Goal: Task Accomplishment & Management: Manage account settings

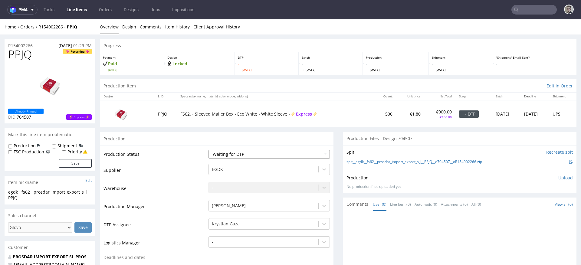
click at [234, 152] on select "Waiting for Artwork Waiting for Diecut Waiting for Mockup Waiting for DTP Waiti…" at bounding box center [269, 154] width 121 height 8
select select "dtp_in_process"
click at [209, 150] on select "Waiting for Artwork Waiting for Diecut Waiting for Mockup Waiting for DTP Waiti…" at bounding box center [269, 154] width 121 height 8
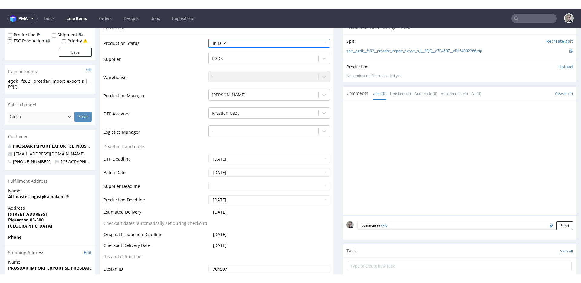
scroll to position [172, 0]
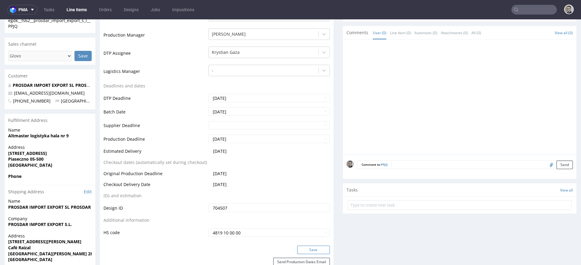
click at [310, 247] on button "Save" at bounding box center [313, 250] width 33 height 8
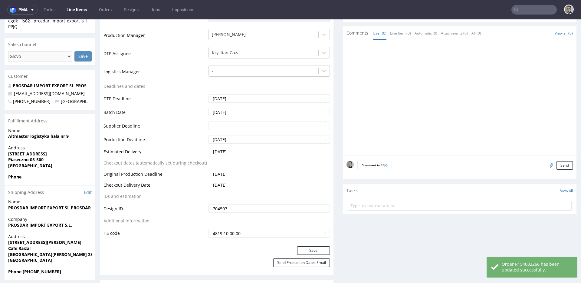
scroll to position [0, 0]
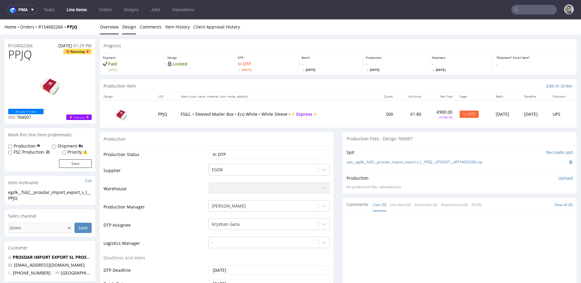
click at [125, 27] on link "Design" at bounding box center [129, 26] width 14 height 15
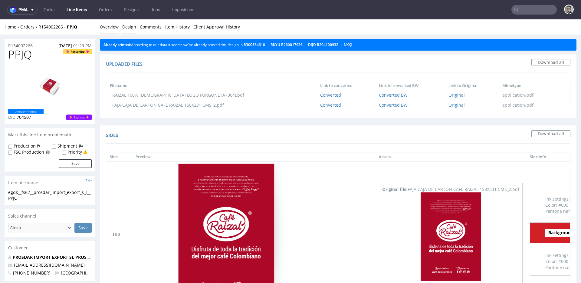
click at [105, 28] on link "Overview" at bounding box center [109, 26] width 19 height 15
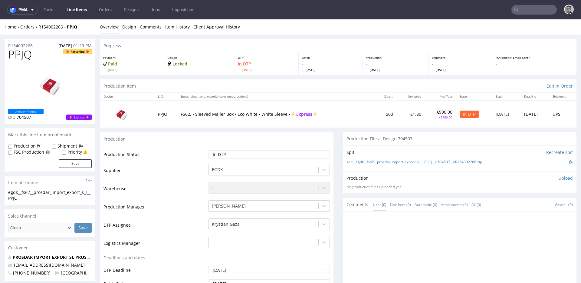
click at [550, 176] on div "Production Upload" at bounding box center [460, 178] width 226 height 6
click at [560, 174] on div "Production Upload No production files uploaded yet Description (optional) Add f…" at bounding box center [460, 182] width 234 height 22
click at [559, 179] on p "Upload" at bounding box center [566, 178] width 15 height 6
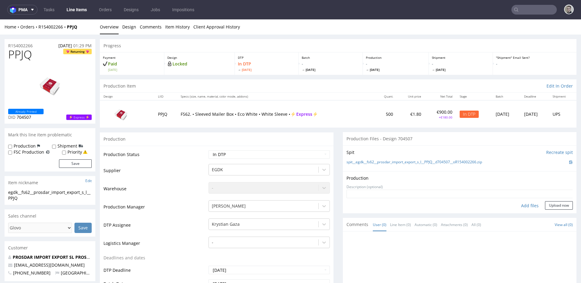
click at [525, 204] on div "Add files" at bounding box center [530, 205] width 30 height 9
type input "C:\fakepath\egdk__fs62__prosdar_import_export_s_l__PPJQ__d704507__oR154002266__…"
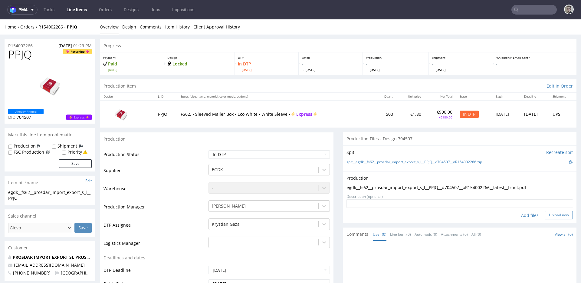
click at [557, 212] on button "Upload now" at bounding box center [559, 215] width 28 height 8
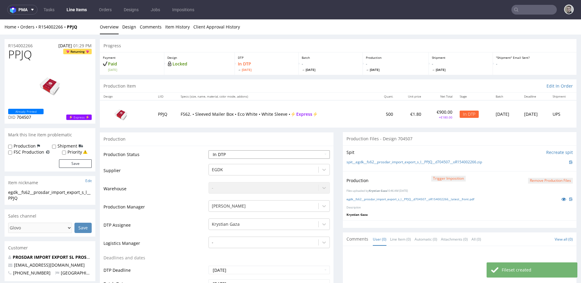
click at [240, 154] on select "Waiting for Artwork Waiting for Diecut Waiting for Mockup Waiting for DTP Waiti…" at bounding box center [269, 154] width 121 height 8
select select "dtp_production_ready"
click at [209, 150] on select "Waiting for Artwork Waiting for Diecut Waiting for Mockup Waiting for DTP Waiti…" at bounding box center [269, 154] width 121 height 8
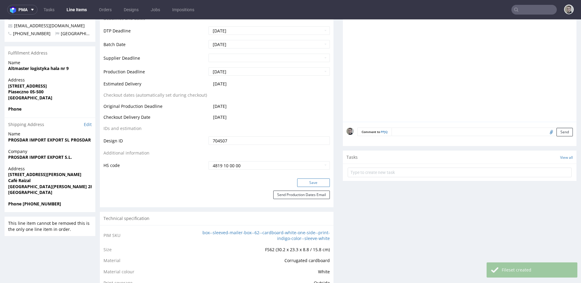
click at [313, 185] on button "Save" at bounding box center [313, 182] width 33 height 8
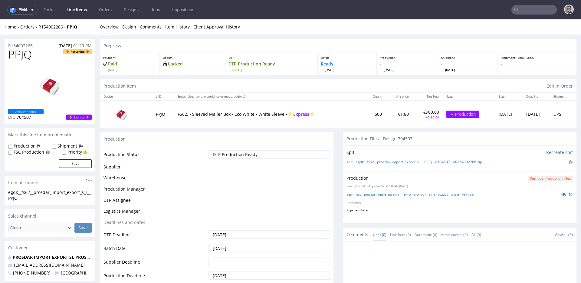
scroll to position [9, 0]
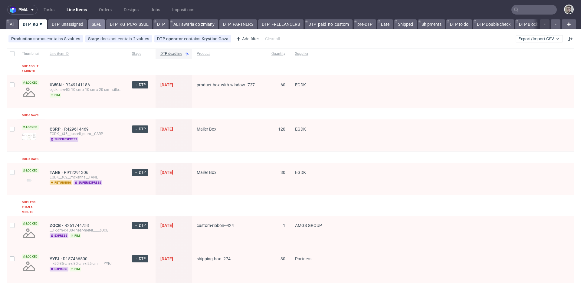
click at [95, 21] on link "SE+E" at bounding box center [96, 24] width 17 height 10
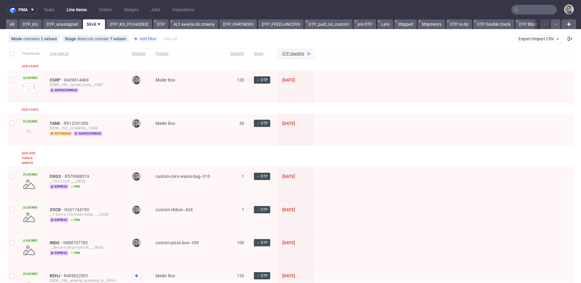
click at [147, 36] on div "Add filter" at bounding box center [144, 39] width 27 height 10
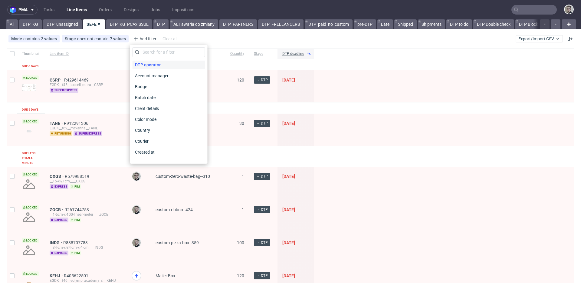
click at [155, 64] on span "DTP operator" at bounding box center [148, 65] width 31 height 8
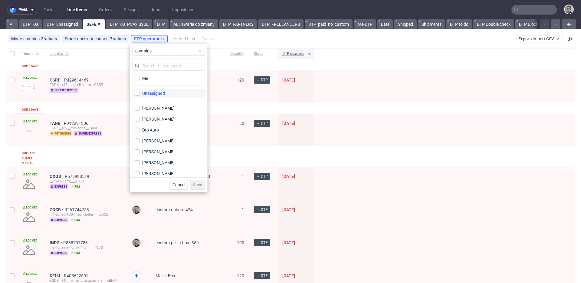
click at [171, 95] on label "Unassigned" at bounding box center [169, 93] width 73 height 8
click at [140, 95] on input "Unassigned" at bounding box center [137, 93] width 5 height 5
checkbox input "true"
click at [197, 183] on span "Save" at bounding box center [197, 185] width 9 height 4
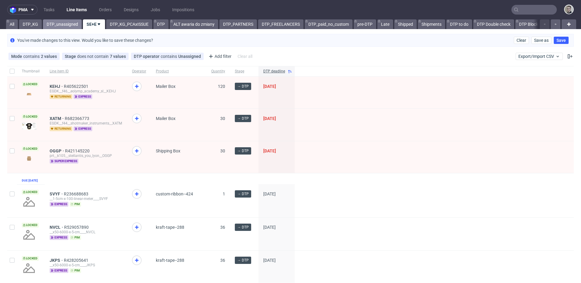
click at [79, 25] on link "DTP_unassigned" at bounding box center [62, 24] width 39 height 10
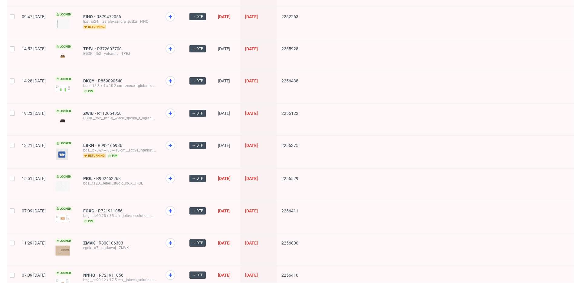
scroll to position [788, 0]
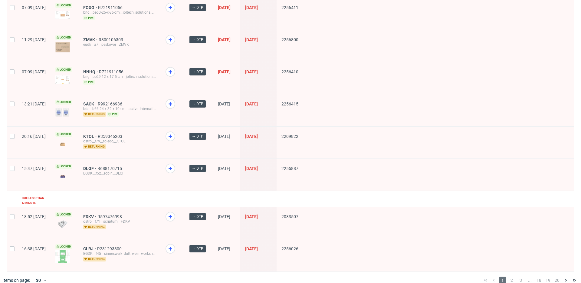
click at [509, 265] on span "2" at bounding box center [512, 279] width 7 height 7
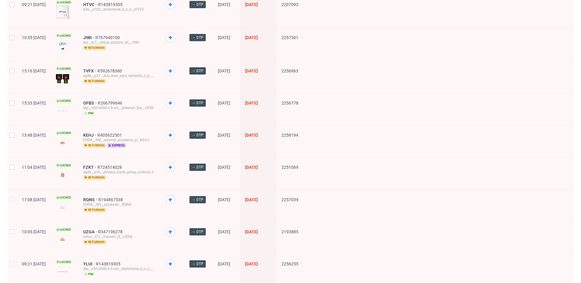
scroll to position [760, 0]
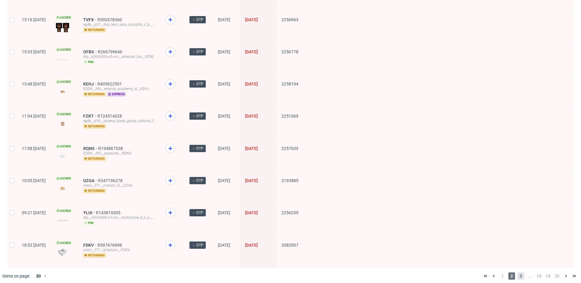
click at [520, 265] on span "3" at bounding box center [521, 275] width 7 height 7
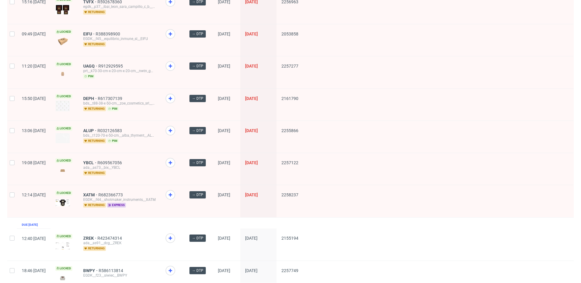
scroll to position [772, 0]
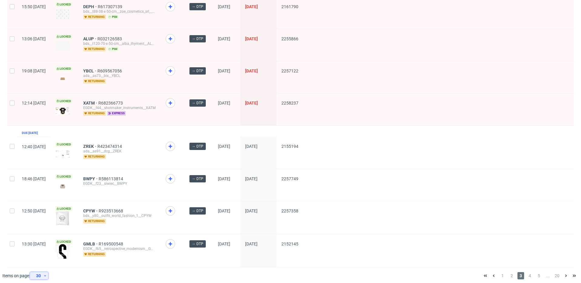
click at [43, 265] on div "30" at bounding box center [37, 275] width 11 height 8
click at [47, 255] on div "120" at bounding box center [41, 257] width 12 height 8
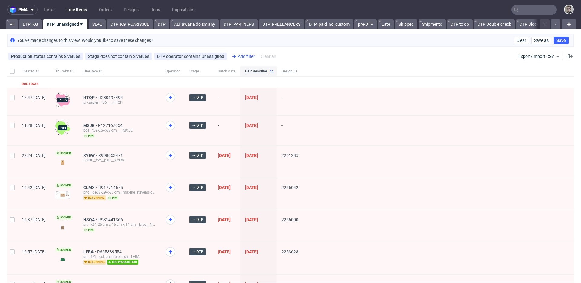
click at [238, 54] on div "Add filter" at bounding box center [243, 56] width 27 height 10
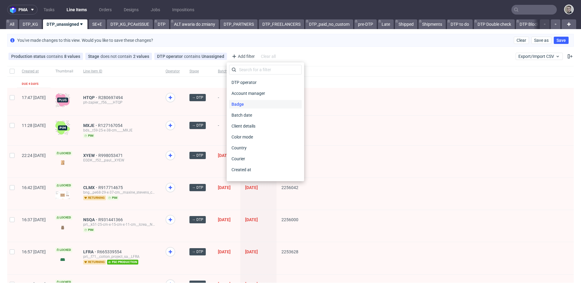
click at [245, 103] on span "Badge" at bounding box center [237, 104] width 17 height 8
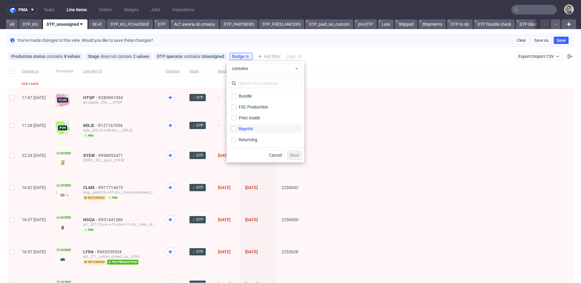
click at [250, 127] on div "Reprint" at bounding box center [246, 129] width 14 height 6
click at [236, 127] on input "Reprint" at bounding box center [234, 128] width 5 height 5
drag, startPoint x: 244, startPoint y: 130, endPoint x: 251, endPoint y: 137, distance: 10.5
click at [244, 130] on div "Reprint" at bounding box center [246, 129] width 14 height 6
click at [236, 130] on input "Reprint" at bounding box center [234, 128] width 5 height 5
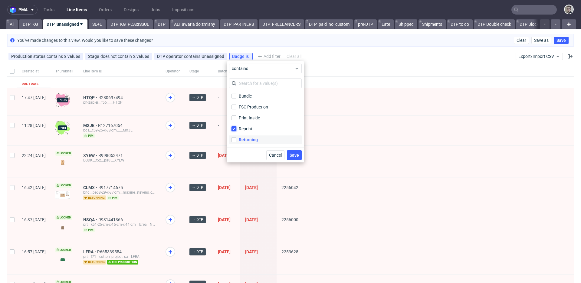
checkbox input "false"
click at [251, 139] on div "Returning" at bounding box center [248, 140] width 19 height 6
click at [236, 139] on input "Returning" at bounding box center [234, 139] width 5 height 5
checkbox input "true"
click at [295, 150] on button "Save" at bounding box center [294, 155] width 15 height 10
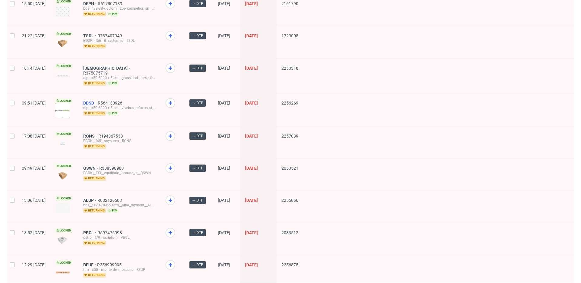
scroll to position [1413, 0]
drag, startPoint x: 104, startPoint y: 57, endPoint x: 104, endPoint y: 38, distance: 19.4
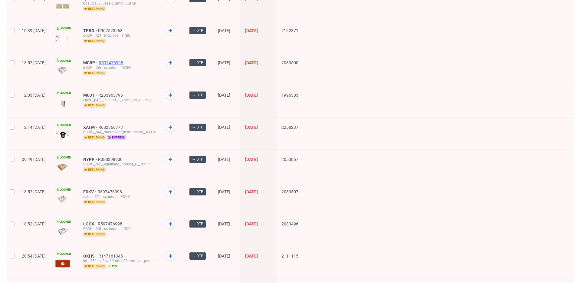
scroll to position [967, 0]
drag, startPoint x: 108, startPoint y: 54, endPoint x: 102, endPoint y: 27, distance: 27.3
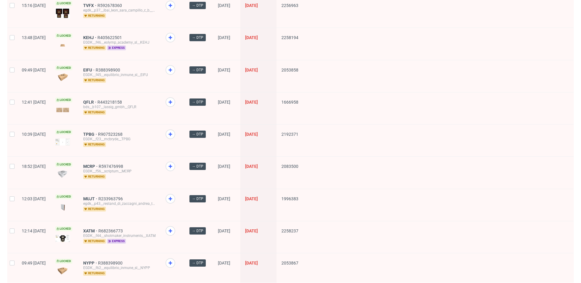
scroll to position [858, 0]
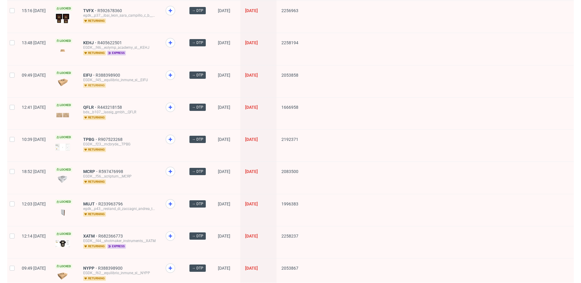
drag, startPoint x: 109, startPoint y: 99, endPoint x: 108, endPoint y: 78, distance: 21.2
drag, startPoint x: 108, startPoint y: 2, endPoint x: 117, endPoint y: 7, distance: 9.9
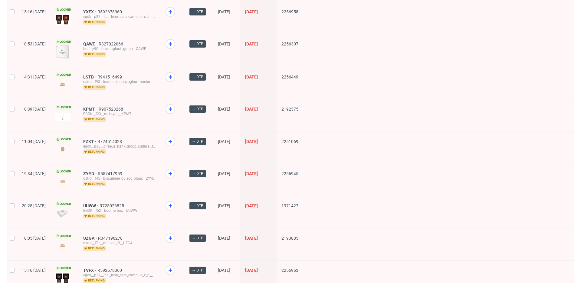
scroll to position [597, 0]
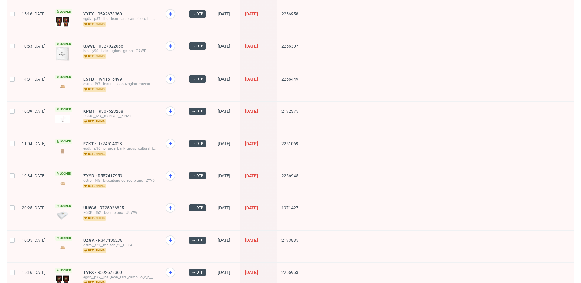
drag, startPoint x: 112, startPoint y: 38, endPoint x: 110, endPoint y: 31, distance: 6.9
drag, startPoint x: 106, startPoint y: 7, endPoint x: 121, endPoint y: 19, distance: 19.1
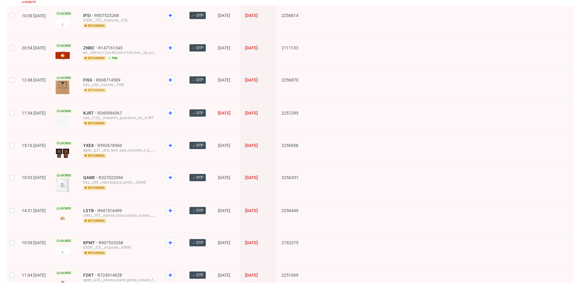
scroll to position [455, 0]
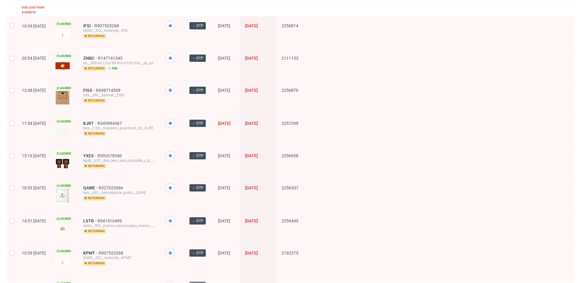
drag, startPoint x: 108, startPoint y: 116, endPoint x: 108, endPoint y: 87, distance: 28.8
drag, startPoint x: 108, startPoint y: 51, endPoint x: 103, endPoint y: 18, distance: 33.4
drag, startPoint x: 104, startPoint y: 20, endPoint x: 107, endPoint y: 21, distance: 3.3
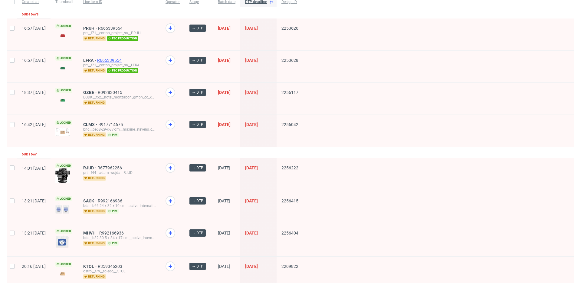
scroll to position [55, 0]
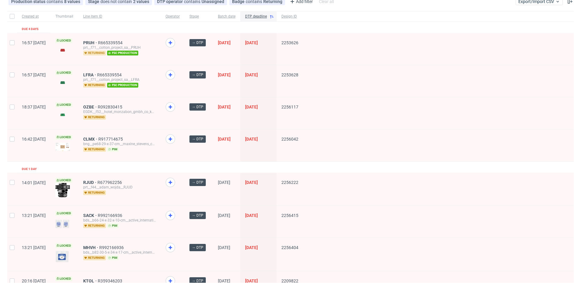
drag, startPoint x: 105, startPoint y: 74, endPoint x: 107, endPoint y: 55, distance: 19.8
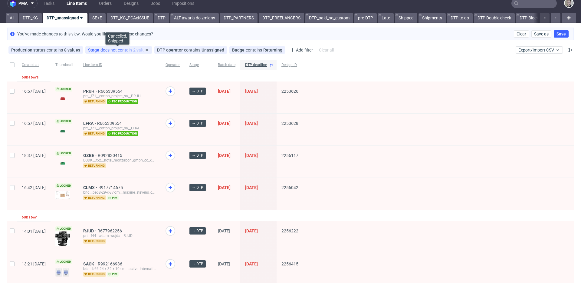
scroll to position [0, 0]
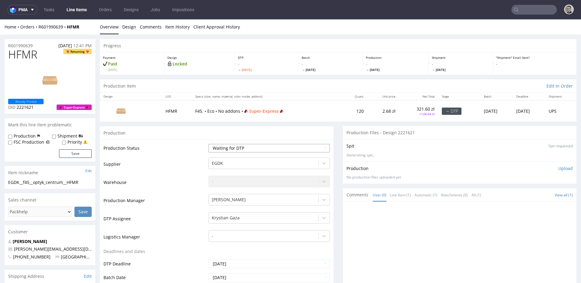
click at [225, 149] on select "Waiting for Artwork Waiting for Diecut Waiting for Mockup Waiting for DTP Waiti…" at bounding box center [269, 148] width 121 height 8
select select "dtp_in_process"
click at [209, 144] on select "Waiting for Artwork Waiting for Diecut Waiting for Mockup Waiting for DTP Waiti…" at bounding box center [269, 148] width 121 height 8
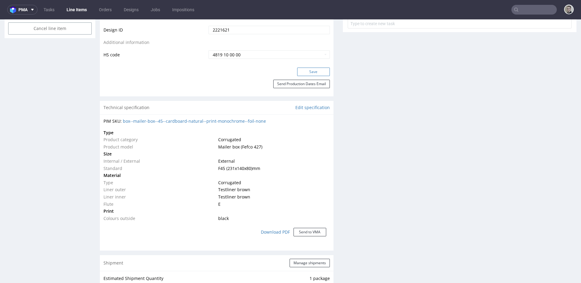
click at [306, 72] on button "Save" at bounding box center [313, 72] width 33 height 8
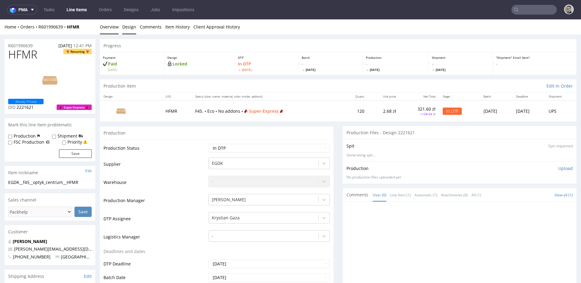
click at [126, 28] on link "Design" at bounding box center [129, 26] width 14 height 15
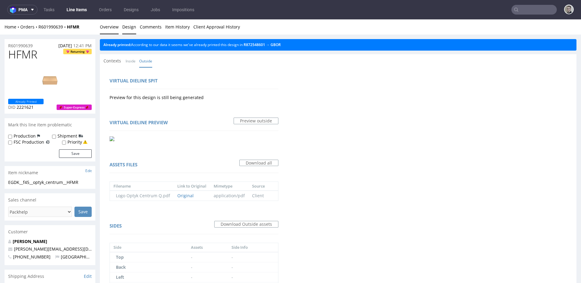
click at [104, 28] on link "Overview" at bounding box center [109, 26] width 19 height 15
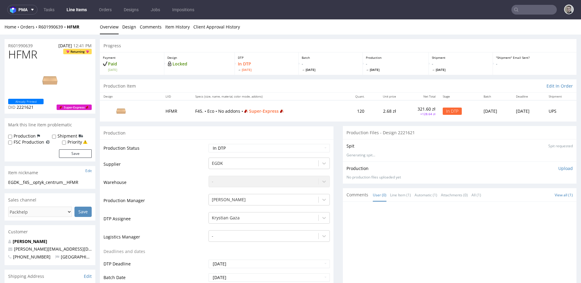
click at [58, 183] on div "EGDK__f45__optyk_centrum__HFMR" at bounding box center [50, 182] width 84 height 6
copy div "EGDK__f45__optyk_centrum__HFMR Update"
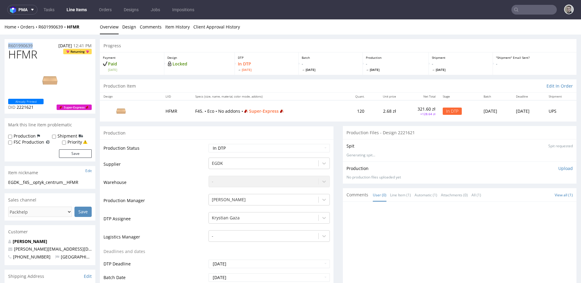
copy p "R601990639"
click at [560, 169] on p "Upload" at bounding box center [566, 168] width 15 height 6
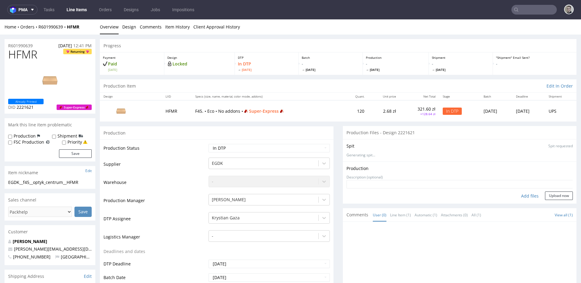
click at [524, 194] on div "Add files" at bounding box center [530, 195] width 30 height 9
type input "C:\fakepath\EGDK__f45__optyk_centrum__HFMR__d2221621__oR601990639__outside.pdf"
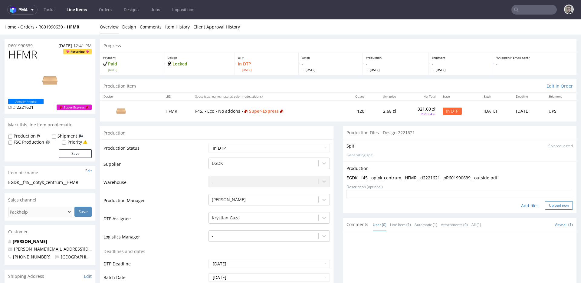
click at [555, 205] on button "Upload now" at bounding box center [559, 205] width 28 height 8
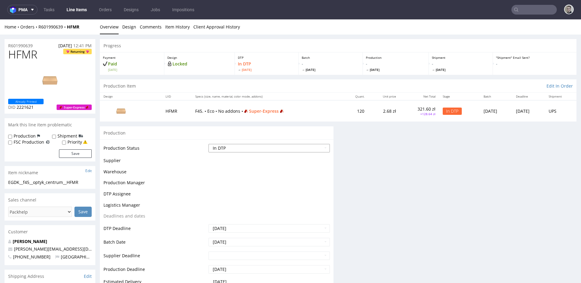
click at [238, 147] on select "Waiting for Artwork Waiting for Diecut Waiting for Mockup Waiting for DTP Waiti…" at bounding box center [269, 148] width 121 height 8
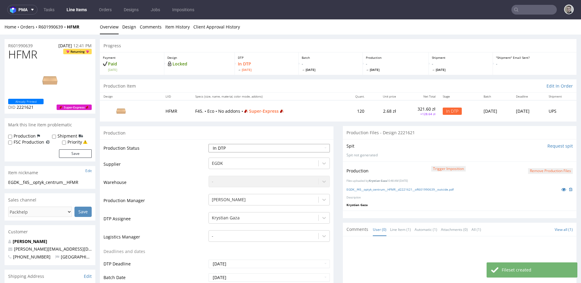
select select "dtp_production_ready"
click at [209, 144] on select "Waiting for Artwork Waiting for Diecut Waiting for Mockup Waiting for DTP Waiti…" at bounding box center [269, 148] width 121 height 8
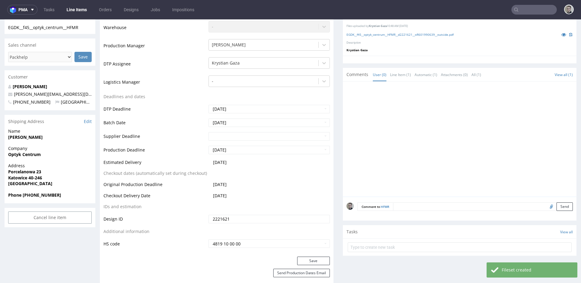
scroll to position [203, 0]
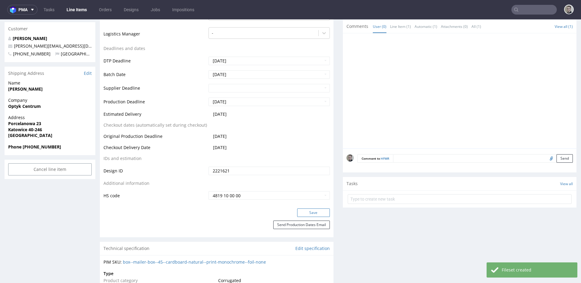
click at [321, 211] on button "Save" at bounding box center [313, 212] width 33 height 8
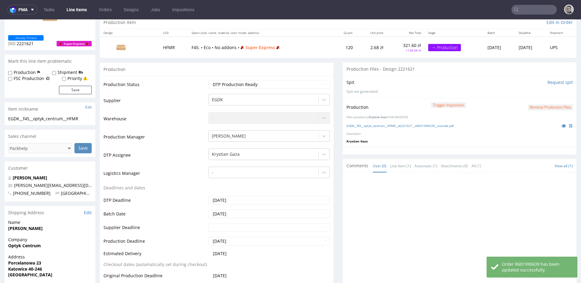
scroll to position [0, 0]
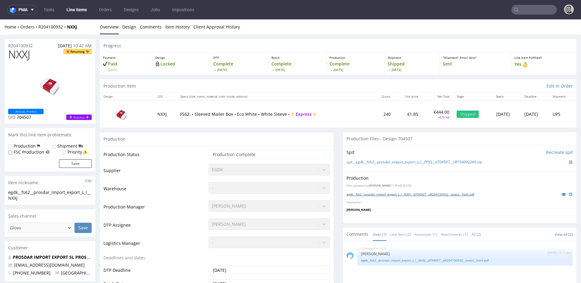
click at [431, 194] on link "egdk__fs62__prosdar_import_export_s_l__NXXJ__d704507__oR204100932__latest__fron…" at bounding box center [411, 194] width 128 height 4
click at [395, 235] on link "Line Item (2)" at bounding box center [400, 234] width 21 height 13
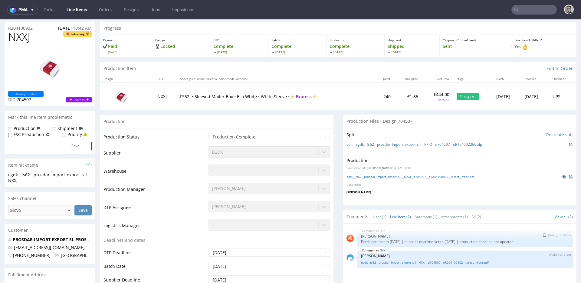
scroll to position [51, 0]
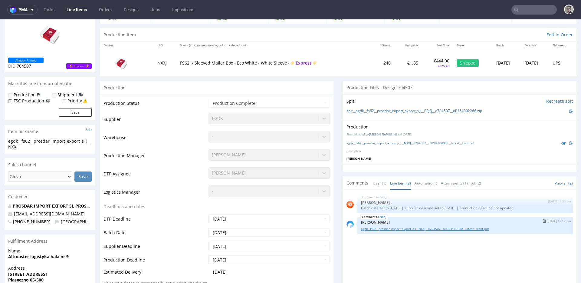
click at [431, 226] on link "egdk__fs62__prosdar_import_export_s_l__NXXJ__d704507__oR204100932__latest__fron…" at bounding box center [465, 228] width 208 height 5
click at [430, 230] on link "egdk__fs62__prosdar_import_export_s_l__NXXJ__d704507__oR204100932__latest__fron…" at bounding box center [465, 228] width 208 height 5
click at [418, 113] on link "spit__egdk__fs62__prosdar_import_export_s_l__PPJQ__d704507__oR154002266.zip" at bounding box center [415, 110] width 136 height 5
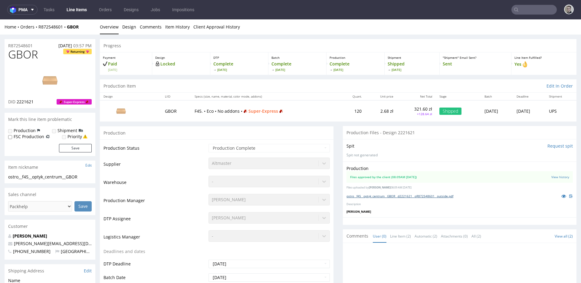
click at [394, 197] on link "ostro__f45__optyk_centrum__GBOR__d2221621__oR872548601__outside.pdf" at bounding box center [400, 196] width 107 height 4
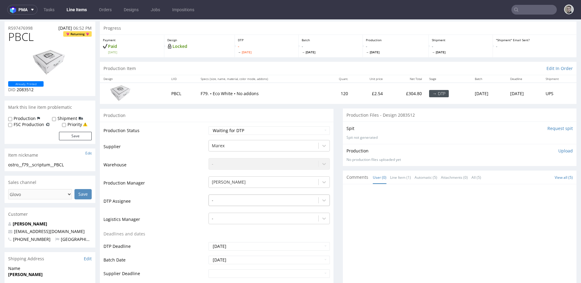
click at [240, 203] on div "-" at bounding box center [269, 198] width 121 height 8
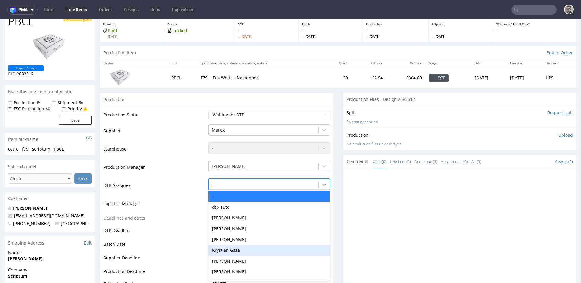
click at [241, 249] on div "Krystian Gaza" at bounding box center [269, 250] width 121 height 11
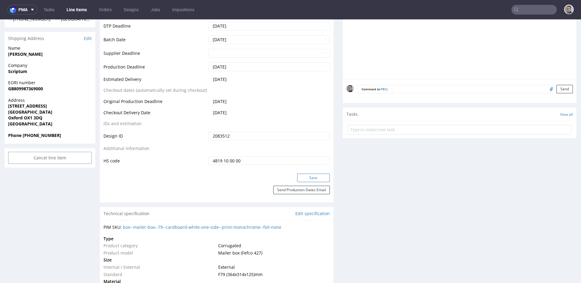
click at [306, 176] on button "Save" at bounding box center [313, 178] width 33 height 8
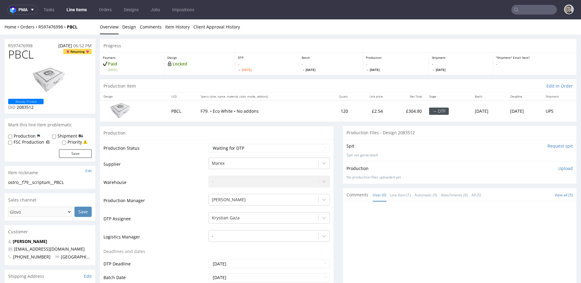
click at [548, 146] on input "Request spit" at bounding box center [560, 146] width 25 height 6
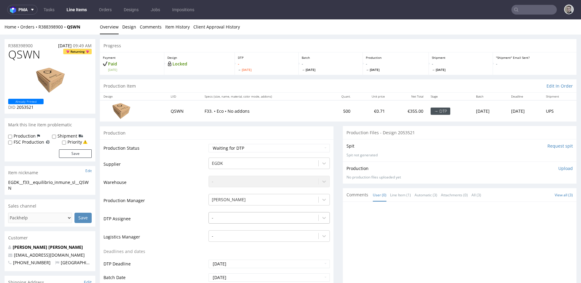
click at [222, 217] on div "-" at bounding box center [269, 216] width 121 height 8
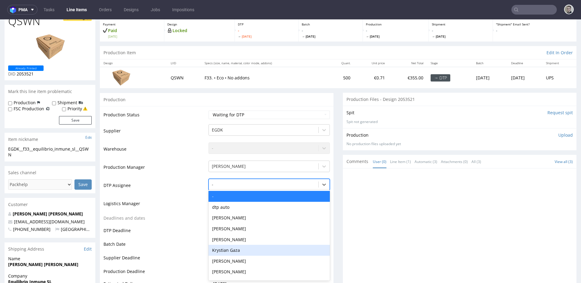
click at [234, 245] on div "Krystian Gaza" at bounding box center [269, 250] width 121 height 11
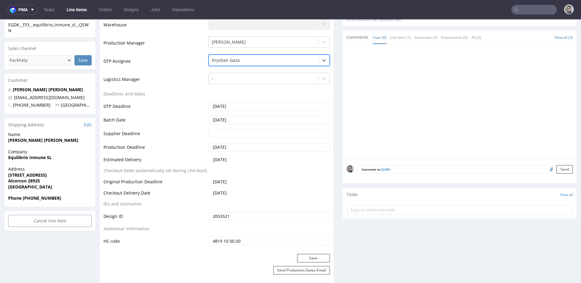
scroll to position [234, 0]
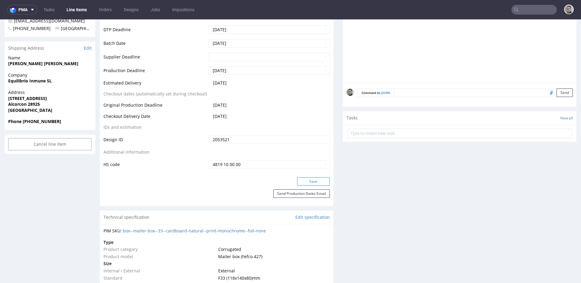
click at [299, 183] on button "Save" at bounding box center [313, 181] width 33 height 8
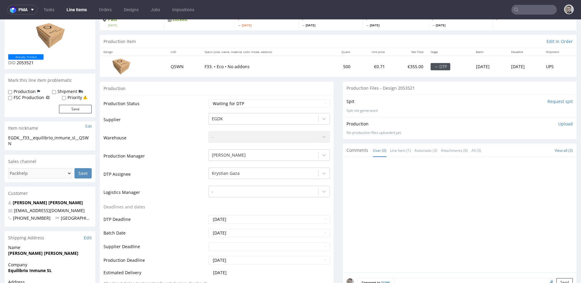
scroll to position [0, 0]
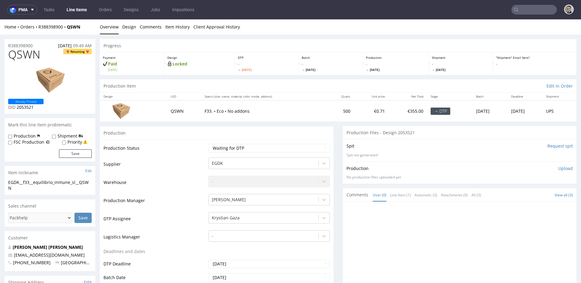
click at [552, 145] on input "Request spit" at bounding box center [560, 146] width 25 height 6
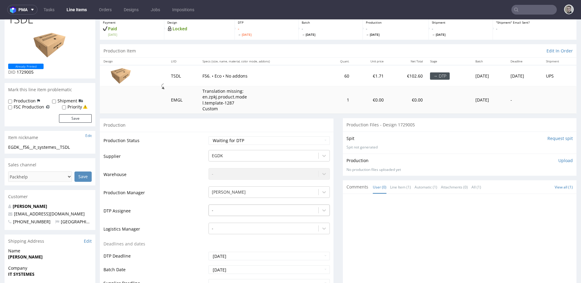
click at [220, 213] on div "-" at bounding box center [269, 208] width 121 height 8
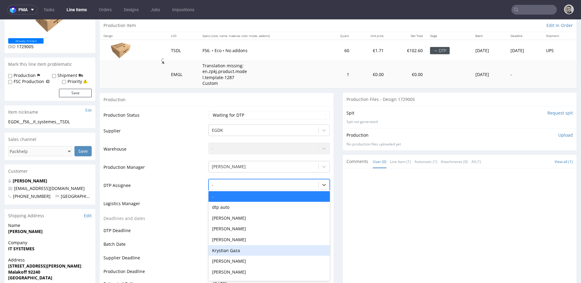
click at [226, 249] on div "Krystian Gaza" at bounding box center [269, 250] width 121 height 11
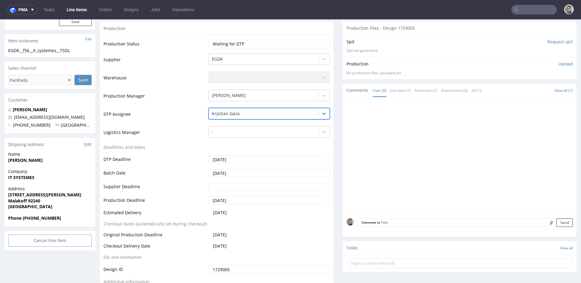
scroll to position [259, 0]
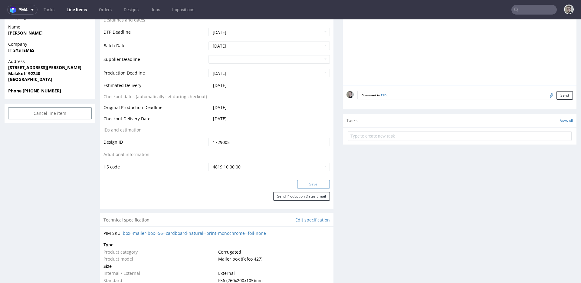
click at [315, 186] on button "Save" at bounding box center [313, 184] width 33 height 8
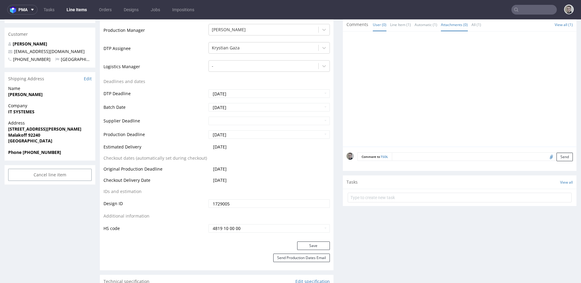
scroll to position [0, 0]
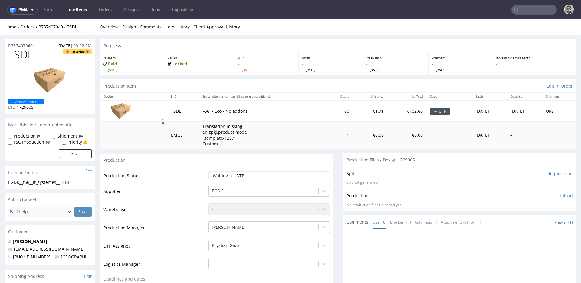
click at [549, 174] on input "Request spit" at bounding box center [560, 173] width 25 height 6
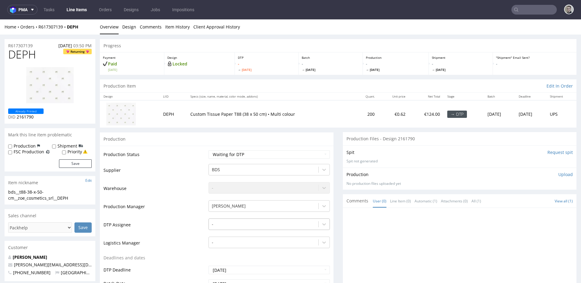
click at [232, 223] on div "-" at bounding box center [269, 222] width 121 height 8
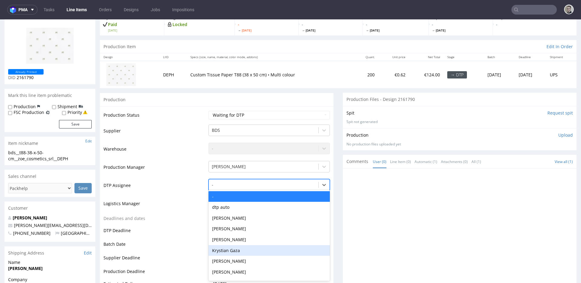
click at [236, 251] on div "Krystian Gaza" at bounding box center [269, 250] width 121 height 11
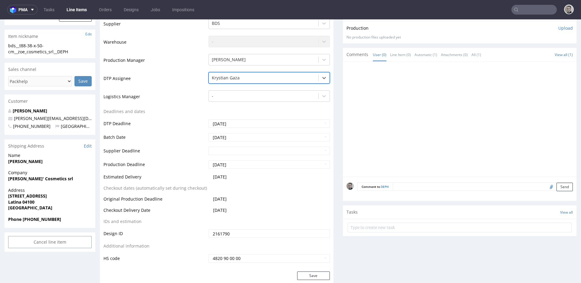
scroll to position [226, 0]
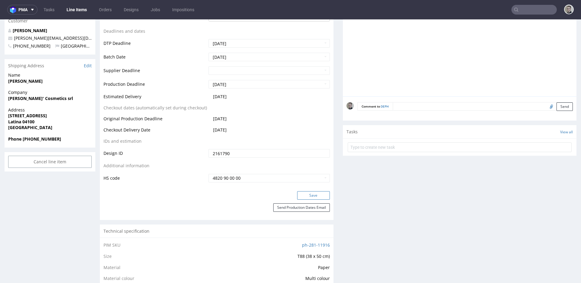
click at [311, 196] on button "Save" at bounding box center [313, 195] width 33 height 8
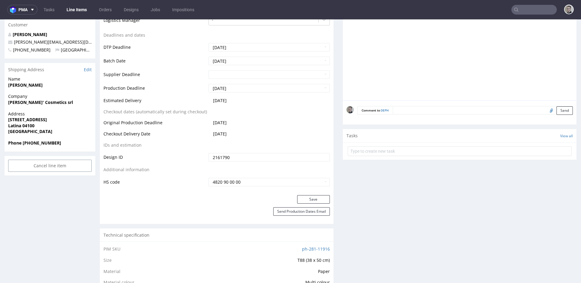
scroll to position [20, 0]
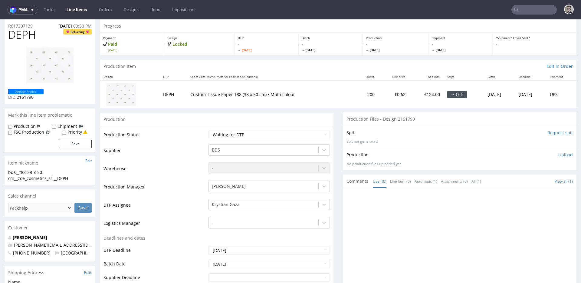
click at [548, 132] on input "Request spit" at bounding box center [560, 133] width 25 height 6
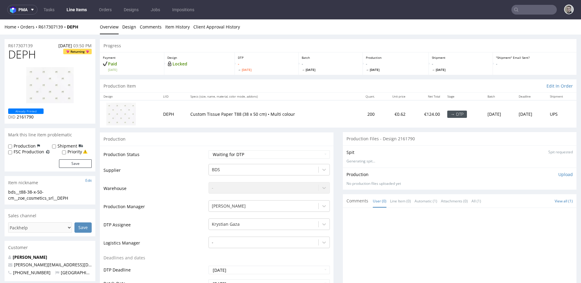
scroll to position [0, 0]
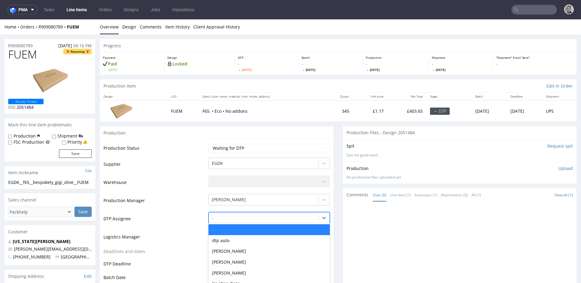
click at [233, 216] on div "- selected, 1 of 31. 31 results available. Use Up and Down to choose options, p…" at bounding box center [269, 216] width 121 height 8
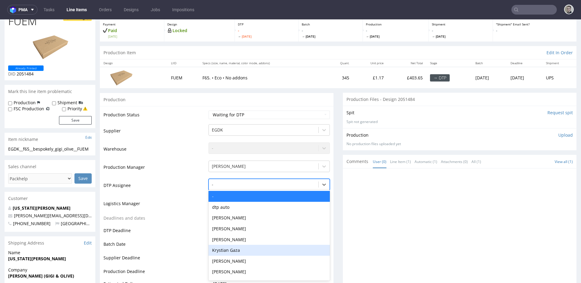
click at [232, 248] on div "Krystian Gaza" at bounding box center [269, 250] width 121 height 11
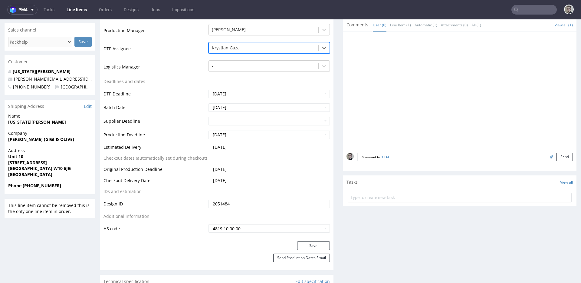
scroll to position [229, 0]
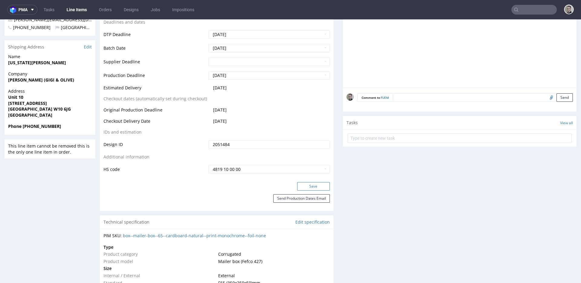
click at [299, 185] on button "Save" at bounding box center [313, 186] width 33 height 8
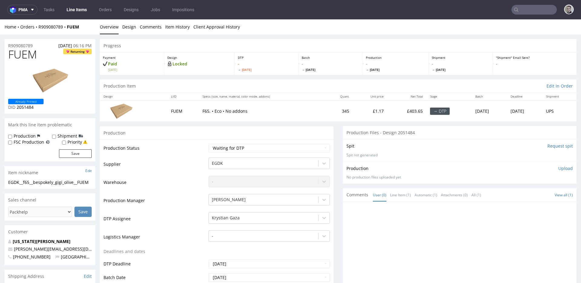
click at [548, 145] on input "Request spit" at bounding box center [560, 146] width 25 height 6
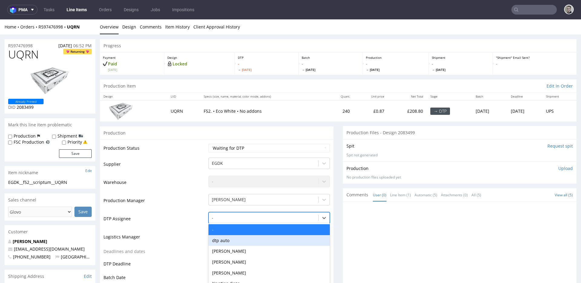
click at [221, 220] on div "dtp auto, 2 of 31. 31 results available. Use Up and Down to choose options, pre…" at bounding box center [269, 216] width 121 height 8
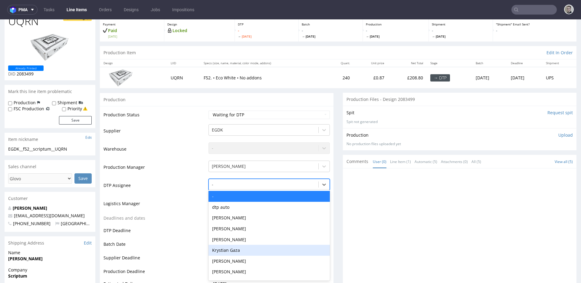
click at [229, 251] on div "Krystian Gaza" at bounding box center [269, 250] width 121 height 11
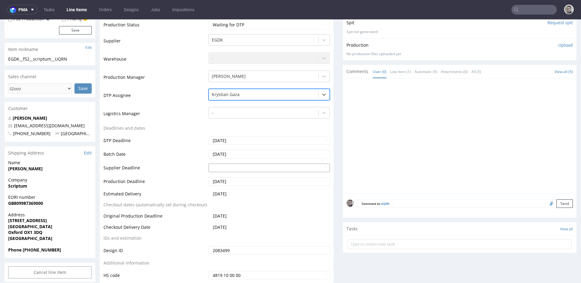
scroll to position [157, 0]
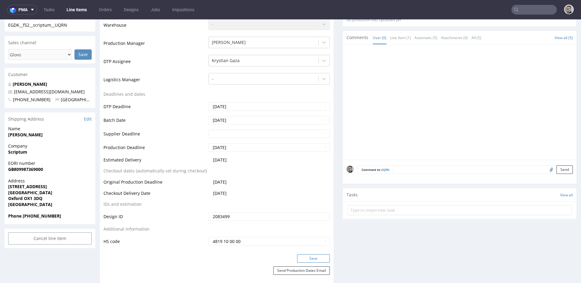
click at [313, 256] on button "Save" at bounding box center [313, 258] width 33 height 8
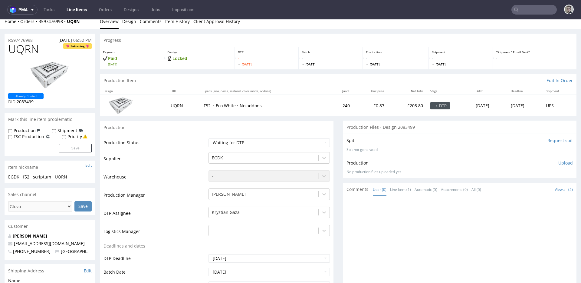
scroll to position [0, 0]
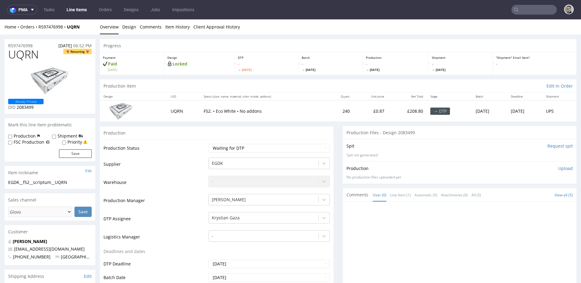
click at [548, 146] on input "Request spit" at bounding box center [560, 146] width 25 height 6
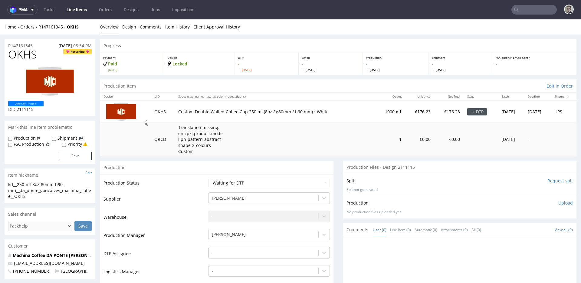
click at [243, 252] on div "-" at bounding box center [269, 251] width 121 height 8
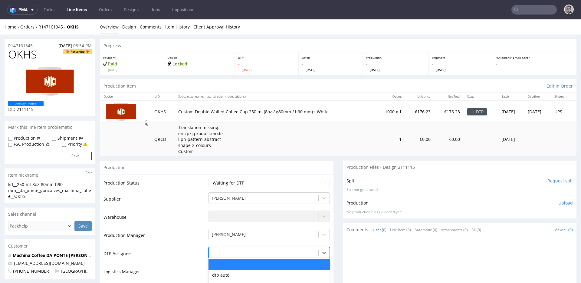
scroll to position [68, 0]
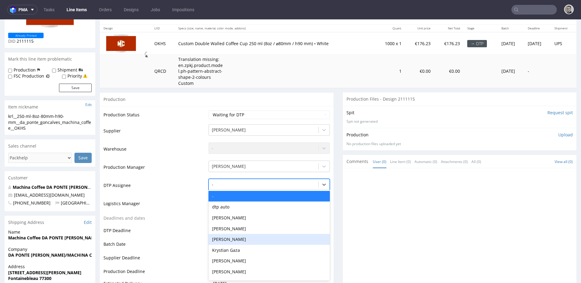
click at [258, 243] on div "[PERSON_NAME]" at bounding box center [269, 239] width 121 height 11
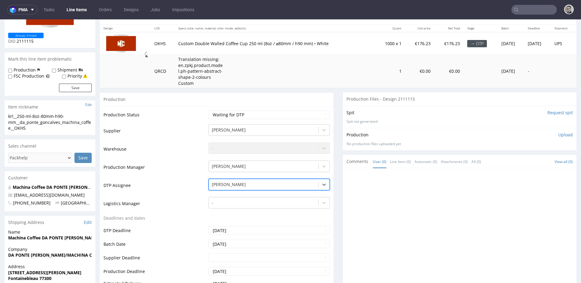
click at [244, 183] on div at bounding box center [264, 184] width 104 height 7
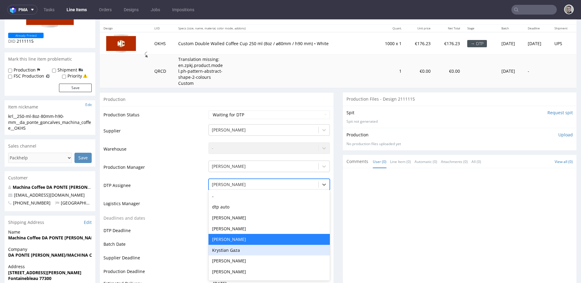
click at [241, 252] on div "Krystian Gaza" at bounding box center [269, 250] width 121 height 11
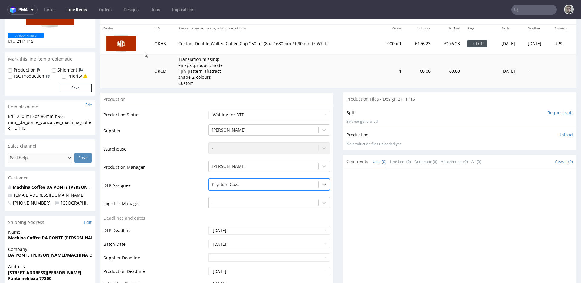
scroll to position [267, 0]
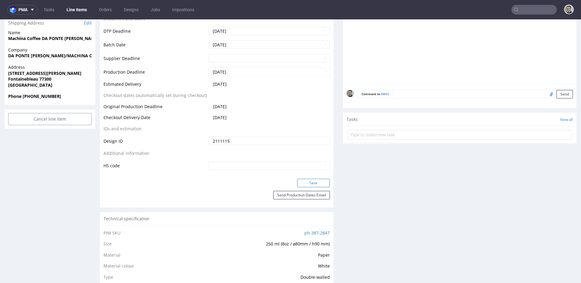
click at [308, 182] on button "Save" at bounding box center [313, 183] width 33 height 8
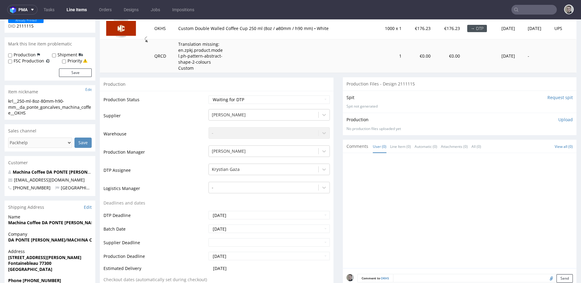
scroll to position [0, 0]
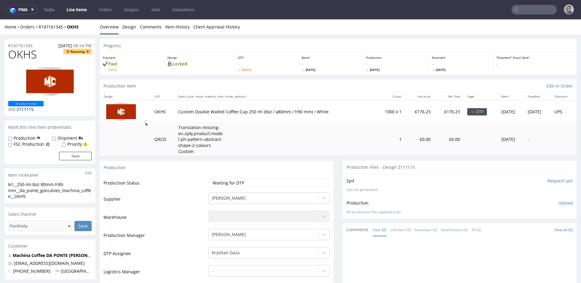
click at [548, 181] on input "Request spit" at bounding box center [560, 181] width 25 height 6
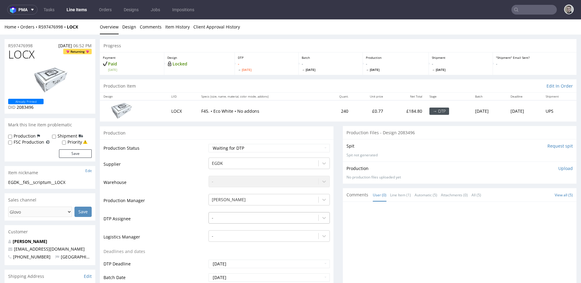
click at [233, 220] on div "-" at bounding box center [269, 216] width 121 height 8
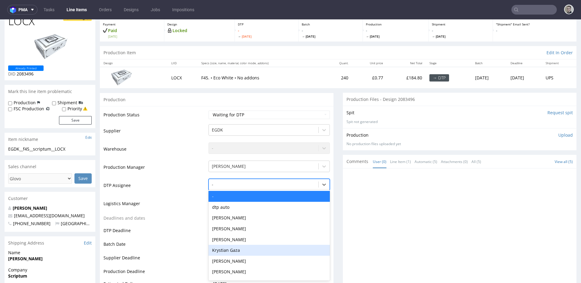
click at [240, 248] on div "Krystian Gaza" at bounding box center [269, 250] width 121 height 11
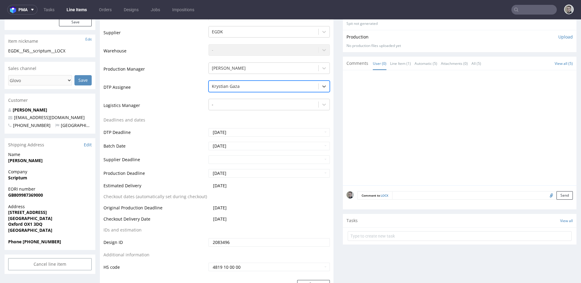
scroll to position [224, 0]
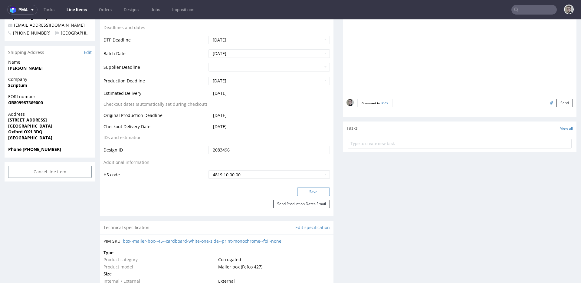
click at [310, 189] on button "Save" at bounding box center [313, 191] width 33 height 8
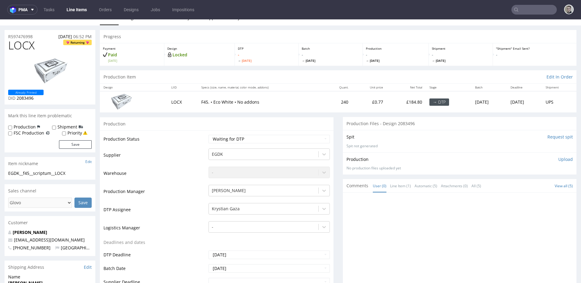
scroll to position [0, 0]
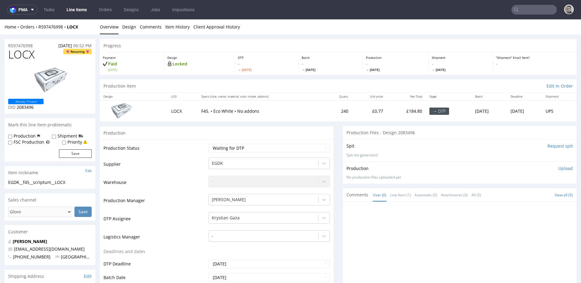
click at [549, 146] on input "Request spit" at bounding box center [560, 146] width 25 height 6
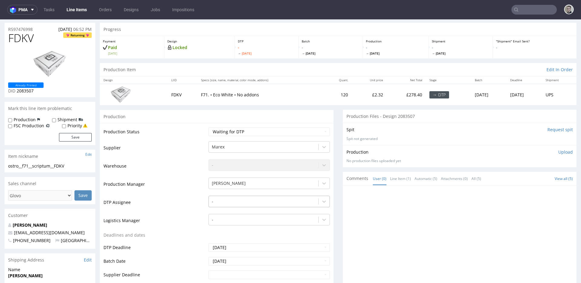
click at [241, 204] on div "-" at bounding box center [269, 200] width 121 height 8
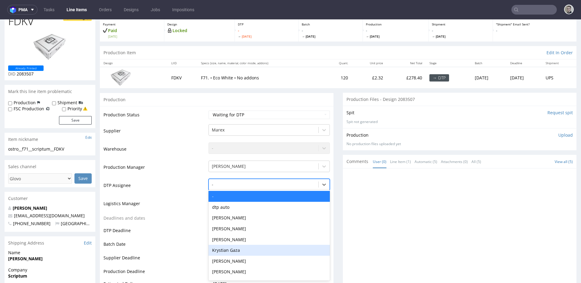
click at [240, 248] on div "Krystian Gaza" at bounding box center [269, 250] width 121 height 11
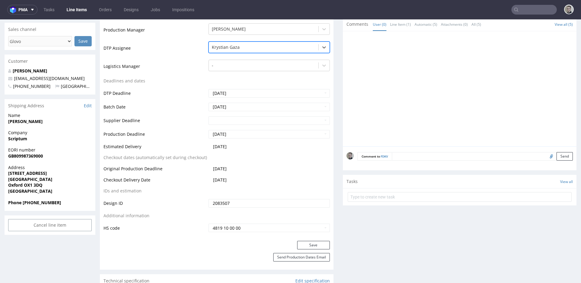
scroll to position [198, 0]
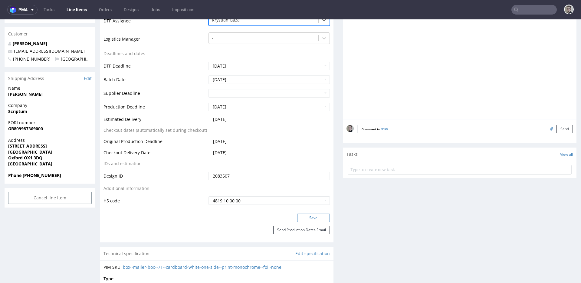
click at [302, 213] on button "Save" at bounding box center [313, 217] width 33 height 8
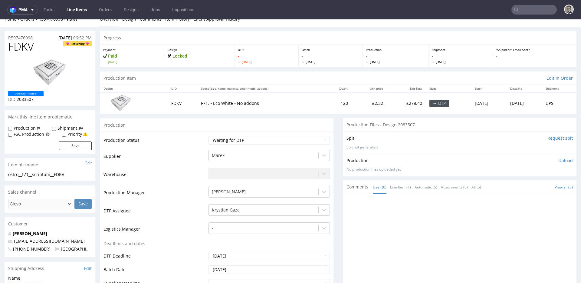
scroll to position [0, 0]
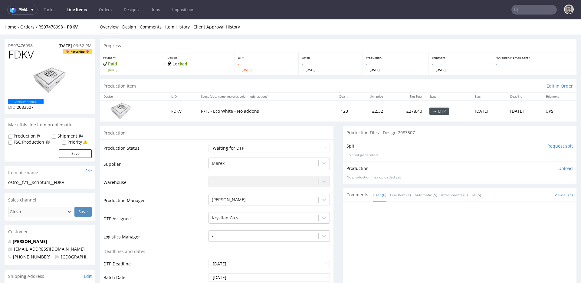
click at [549, 148] on input "Request spit" at bounding box center [560, 146] width 25 height 6
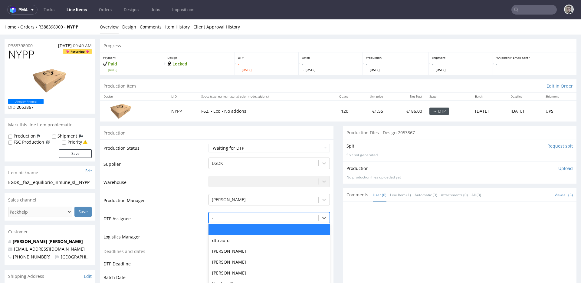
click at [253, 213] on div "- selected, 1 of 31. 31 results available. Use Up and Down to choose options, p…" at bounding box center [269, 216] width 121 height 8
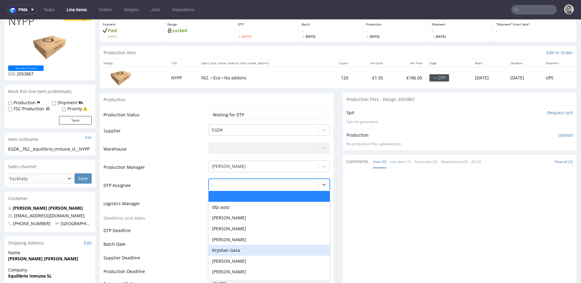
click at [244, 249] on div "Krystian Gaza" at bounding box center [269, 250] width 121 height 11
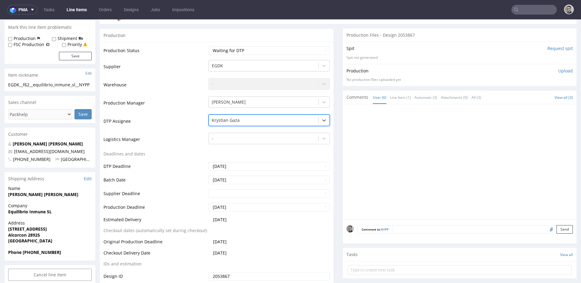
scroll to position [220, 0]
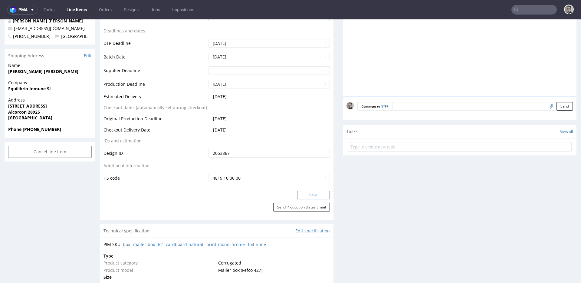
click at [305, 197] on button "Save" at bounding box center [313, 195] width 33 height 8
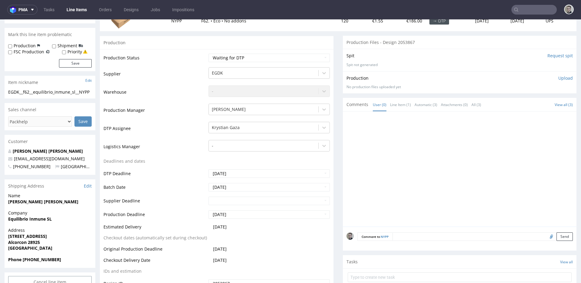
scroll to position [14, 0]
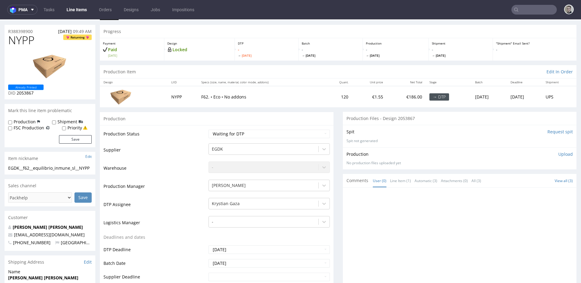
click at [548, 131] on input "Request spit" at bounding box center [560, 132] width 25 height 6
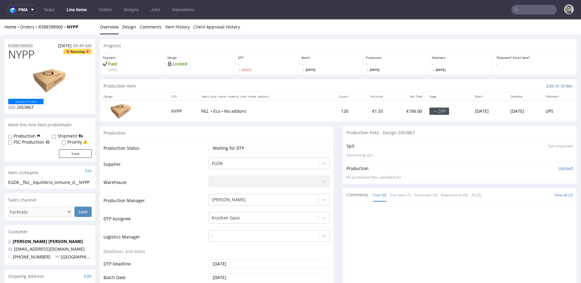
scroll to position [0, 0]
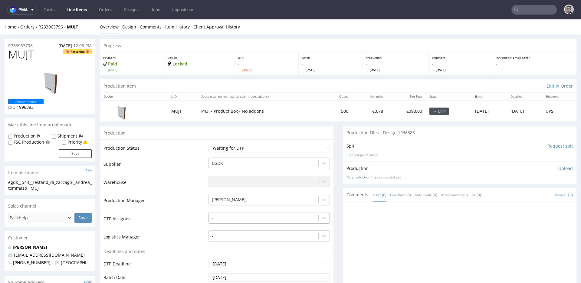
click at [253, 217] on div "-" at bounding box center [269, 216] width 121 height 8
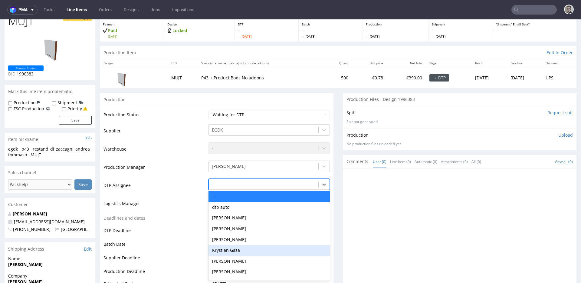
click at [240, 247] on div "Krystian Gaza" at bounding box center [269, 250] width 121 height 11
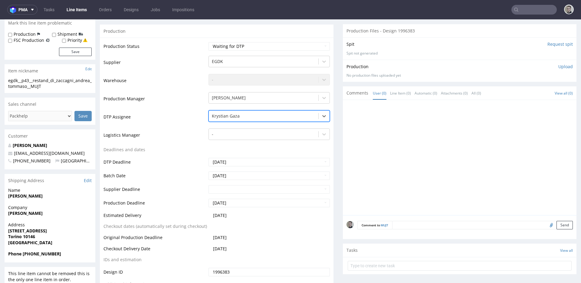
scroll to position [154, 0]
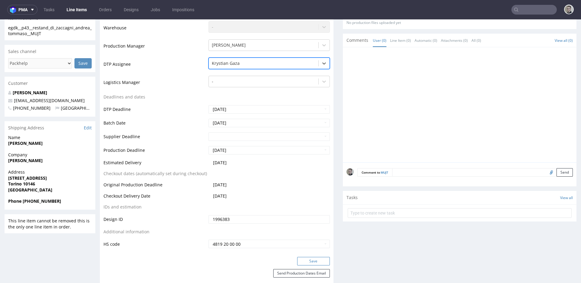
click at [312, 260] on button "Save" at bounding box center [313, 261] width 33 height 8
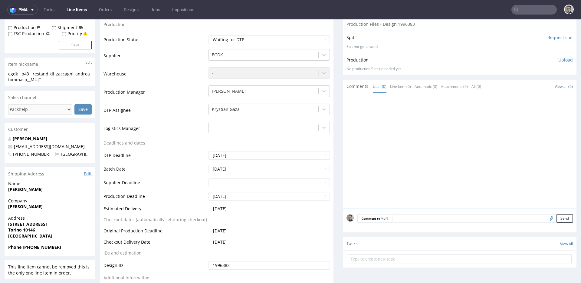
scroll to position [0, 0]
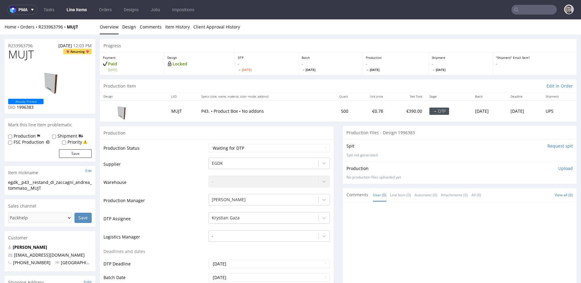
click at [548, 146] on input "Request spit" at bounding box center [560, 146] width 25 height 6
click at [336, 85] on div "Production Item Edit In Order" at bounding box center [338, 85] width 477 height 13
drag, startPoint x: 355, startPoint y: 131, endPoint x: 431, endPoint y: 135, distance: 77.0
click at [426, 135] on div "Production Files - Design 1996383" at bounding box center [460, 132] width 234 height 13
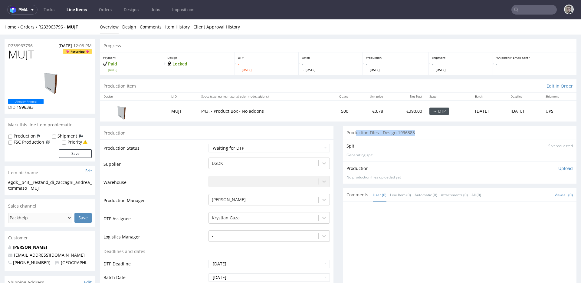
click at [435, 135] on div "Production Files - Design 1996383" at bounding box center [460, 132] width 234 height 13
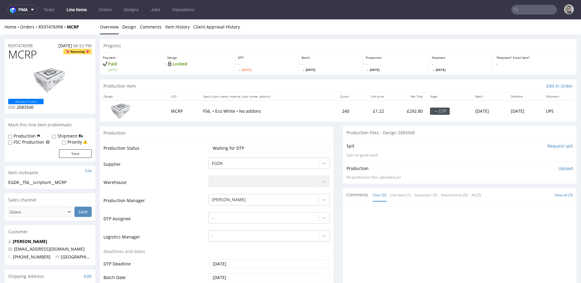
click at [233, 210] on td "[PERSON_NAME]" at bounding box center [268, 202] width 123 height 18
click at [235, 214] on div "-" at bounding box center [269, 216] width 121 height 8
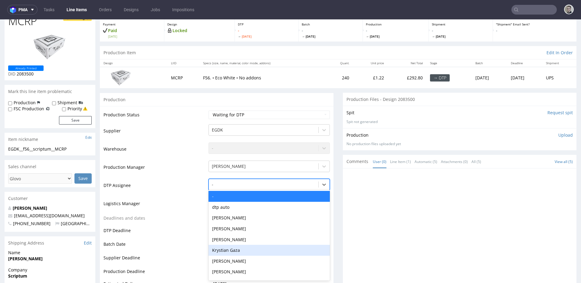
click at [233, 247] on div "Krystian Gaza" at bounding box center [269, 250] width 121 height 11
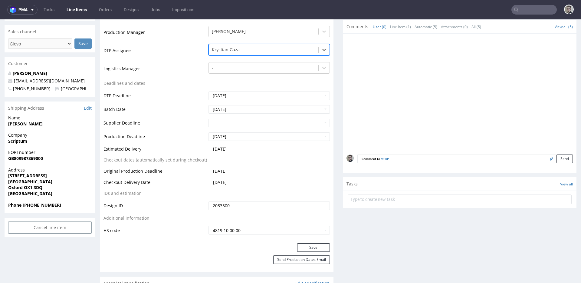
scroll to position [235, 0]
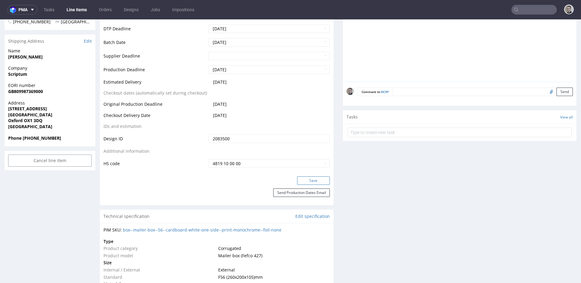
click at [316, 180] on button "Save" at bounding box center [313, 180] width 33 height 8
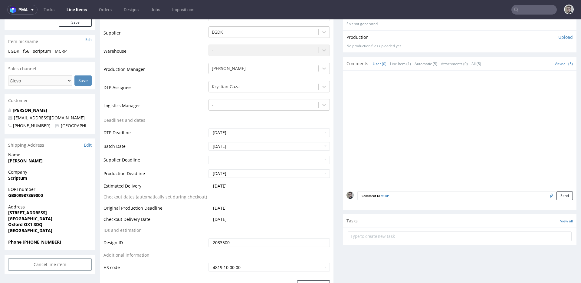
scroll to position [0, 0]
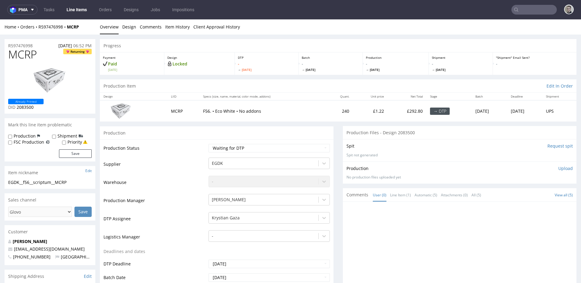
click at [553, 145] on input "Request spit" at bounding box center [560, 146] width 25 height 6
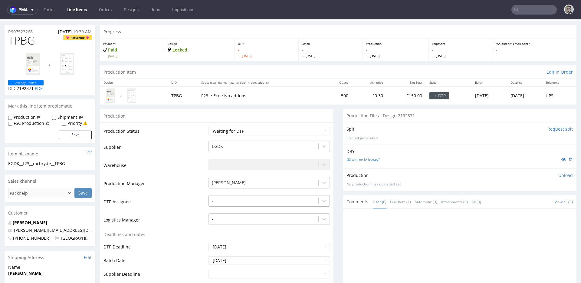
click at [225, 203] on div "-" at bounding box center [269, 199] width 121 height 8
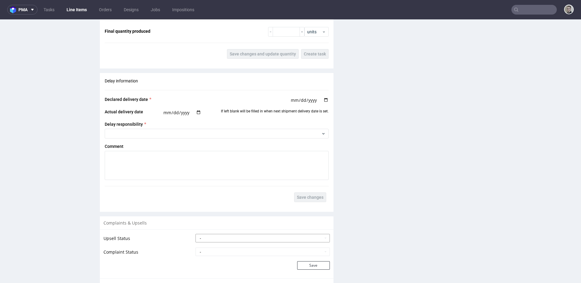
scroll to position [836, 0]
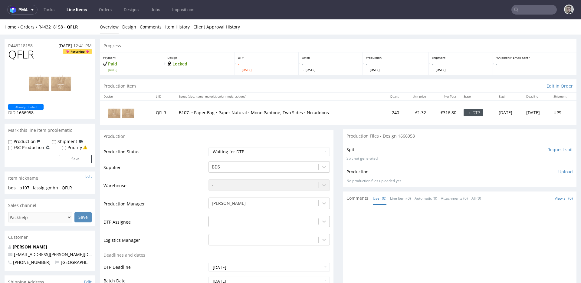
click at [241, 220] on div "-" at bounding box center [269, 220] width 121 height 8
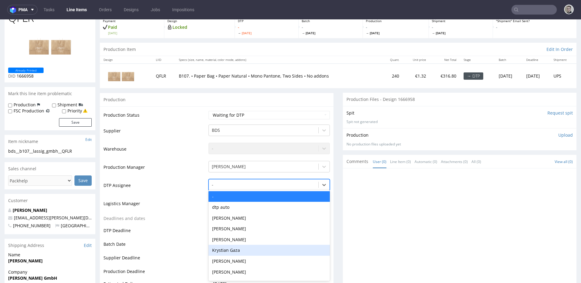
click at [241, 247] on div "Krystian Gaza" at bounding box center [269, 250] width 121 height 11
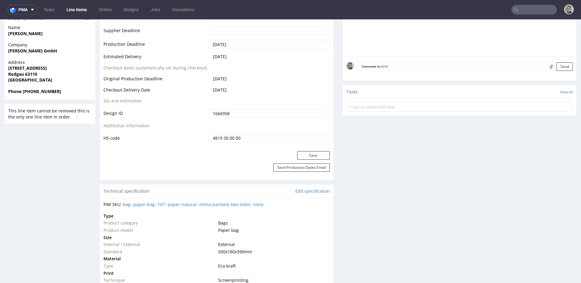
scroll to position [295, 0]
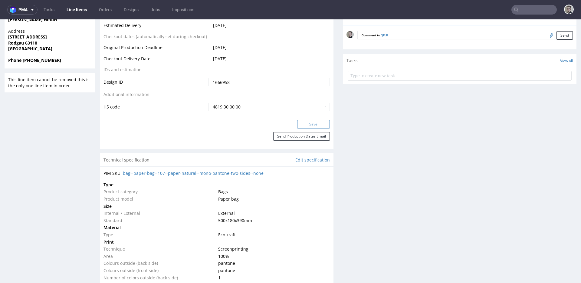
click at [309, 124] on button "Save" at bounding box center [313, 124] width 33 height 8
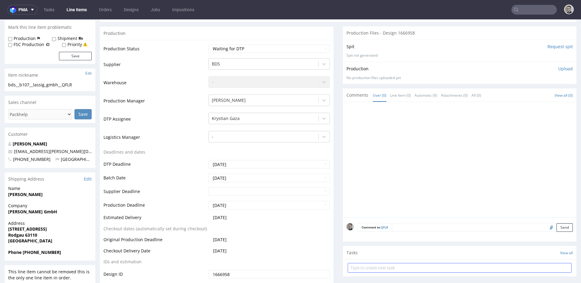
scroll to position [0, 0]
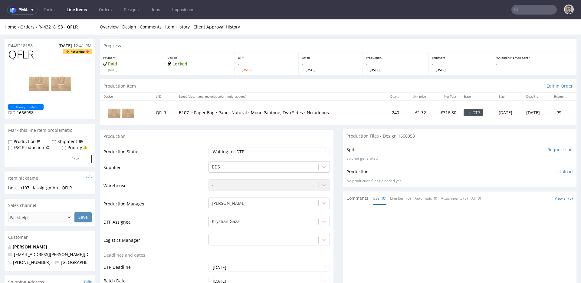
click at [550, 148] on input "Request spit" at bounding box center [560, 150] width 25 height 6
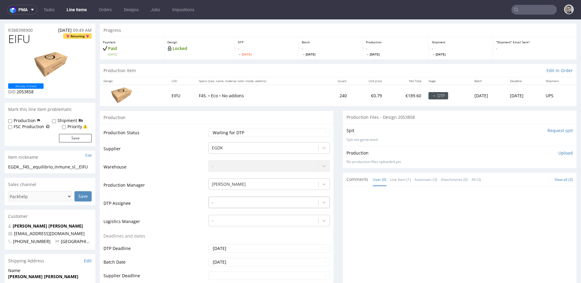
click at [230, 205] on div "-" at bounding box center [269, 201] width 121 height 8
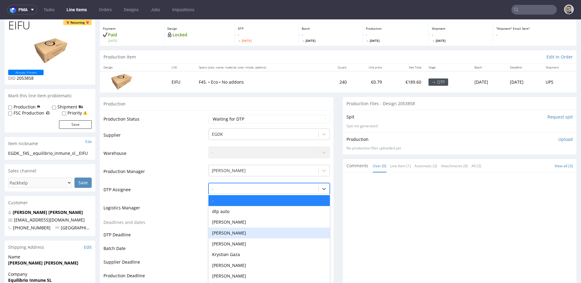
scroll to position [33, 0]
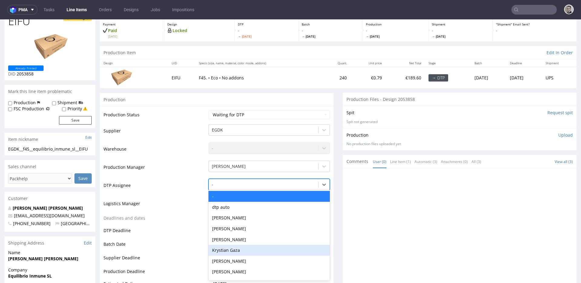
click at [243, 251] on div "Krystian Gaza" at bounding box center [269, 250] width 121 height 11
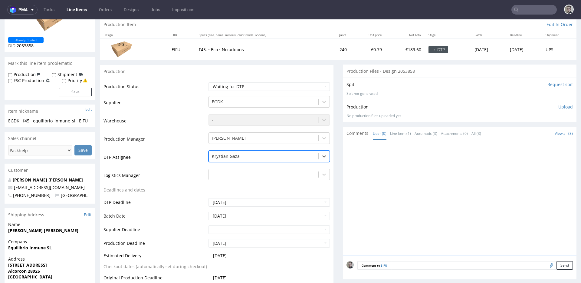
scroll to position [157, 0]
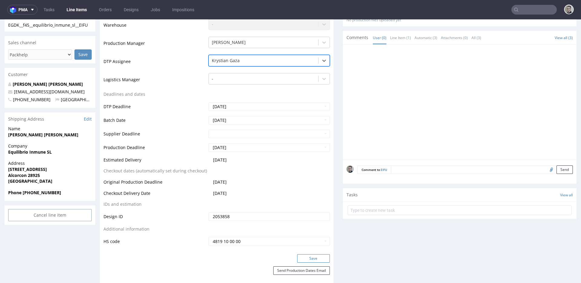
click at [317, 256] on button "Save" at bounding box center [313, 258] width 33 height 8
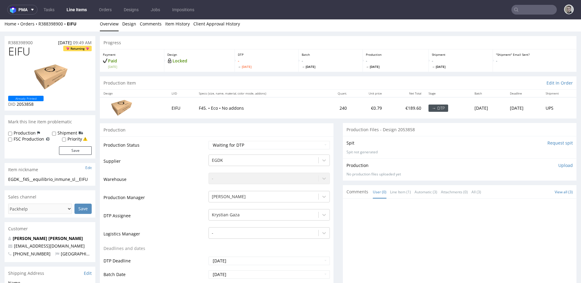
scroll to position [0, 0]
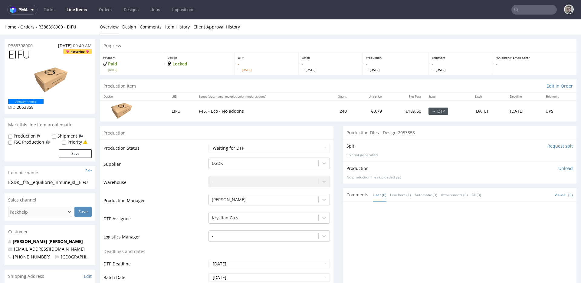
click at [548, 146] on input "Request spit" at bounding box center [560, 146] width 25 height 6
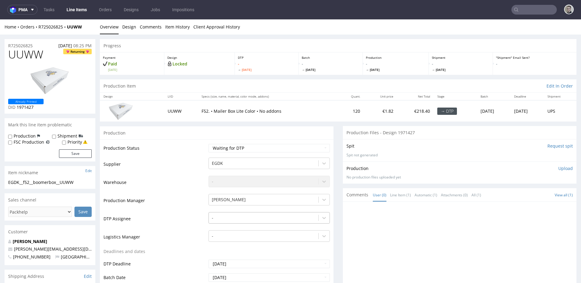
click at [243, 218] on div "-" at bounding box center [269, 216] width 121 height 8
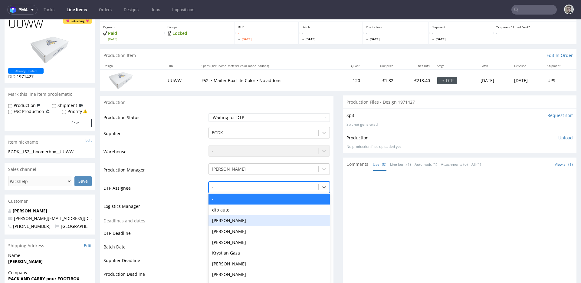
scroll to position [33, 0]
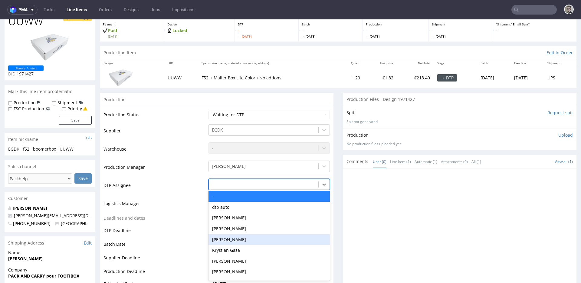
click at [248, 248] on div "Krystian Gaza" at bounding box center [269, 250] width 121 height 11
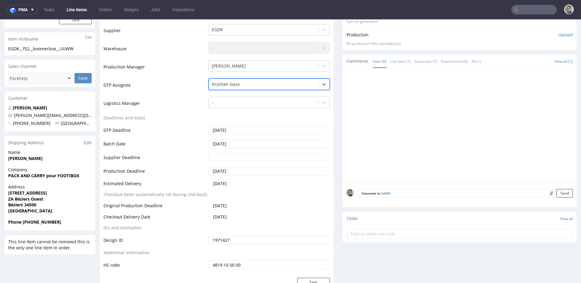
scroll to position [237, 0]
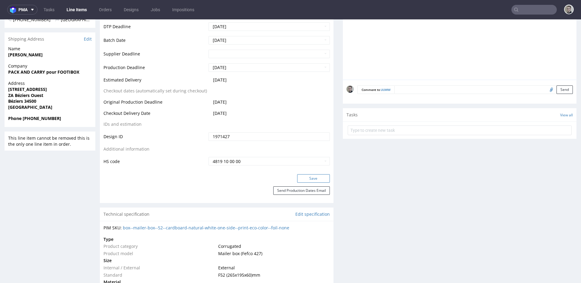
click at [316, 180] on button "Save" at bounding box center [313, 178] width 33 height 8
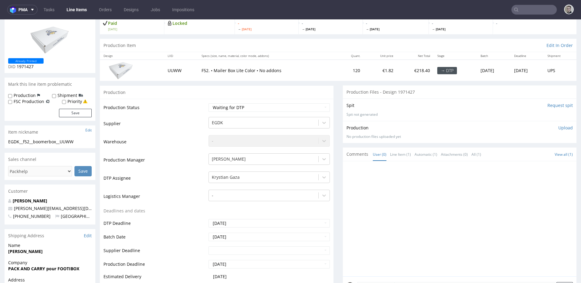
scroll to position [0, 0]
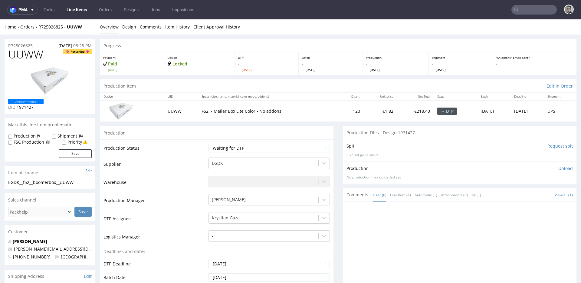
click at [548, 147] on input "Request spit" at bounding box center [560, 146] width 25 height 6
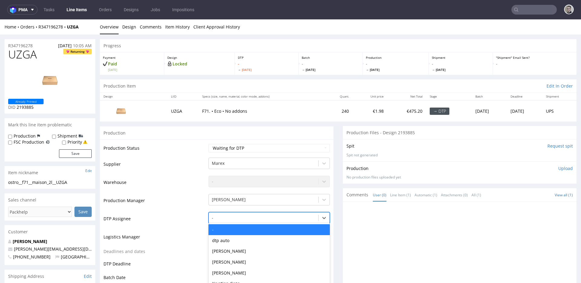
click at [235, 219] on div "- selected, 1 of 31. 31 results available. Use Up and Down to choose options, p…" at bounding box center [269, 216] width 121 height 8
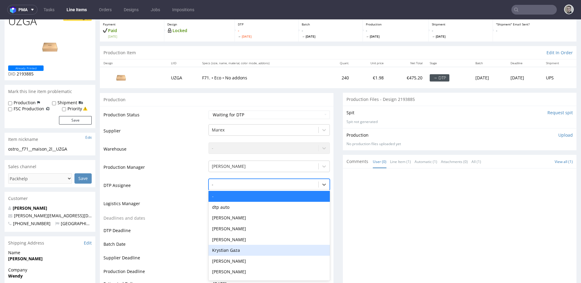
click at [241, 248] on div "Krystian Gaza" at bounding box center [269, 250] width 121 height 11
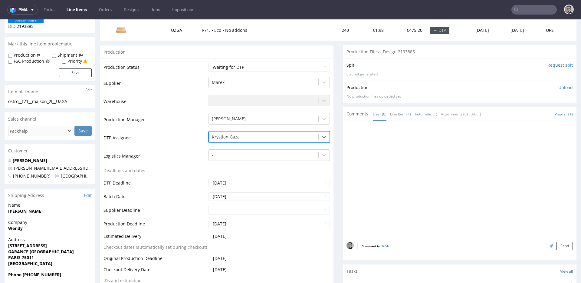
scroll to position [144, 0]
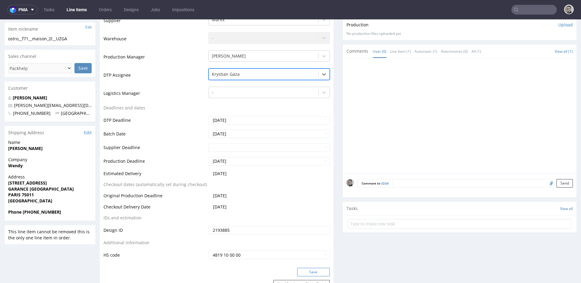
click at [317, 269] on button "Save" at bounding box center [313, 272] width 33 height 8
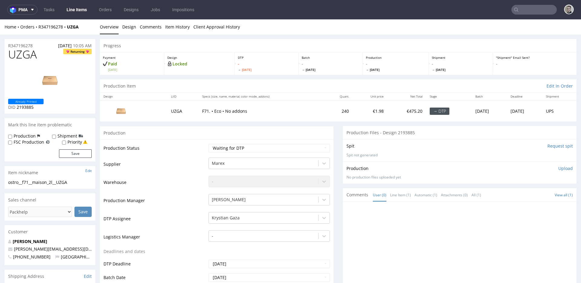
click at [554, 145] on input "Request spit" at bounding box center [560, 146] width 25 height 6
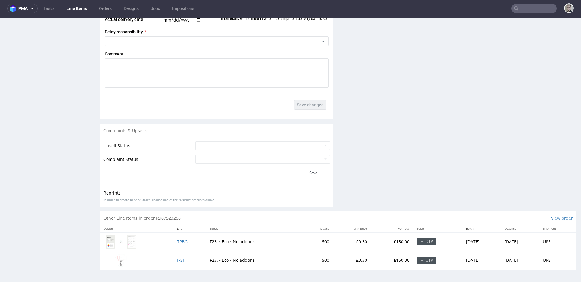
scroll to position [2, 0]
drag, startPoint x: 174, startPoint y: 241, endPoint x: 172, endPoint y: 244, distance: 3.4
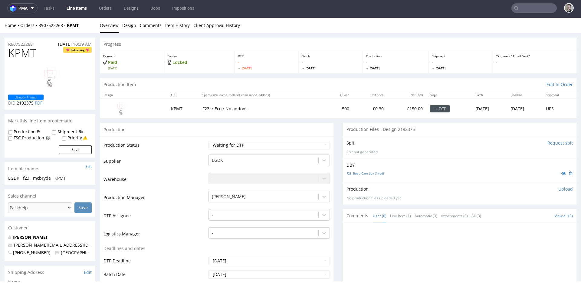
scroll to position [0, 0]
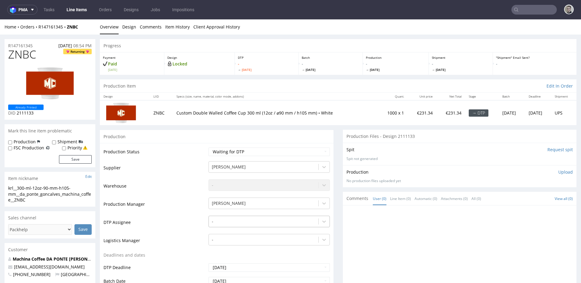
click at [247, 224] on div "-" at bounding box center [269, 220] width 121 height 8
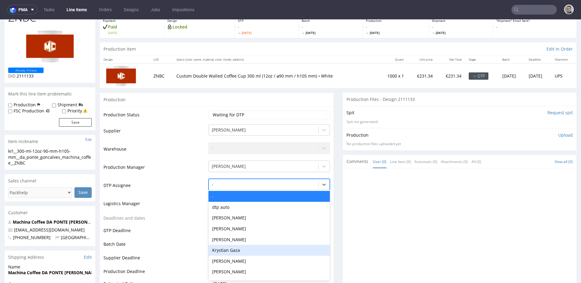
click at [241, 246] on div "Krystian Gaza" at bounding box center [269, 250] width 121 height 11
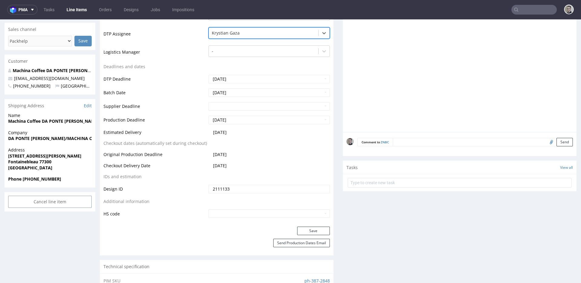
scroll to position [239, 0]
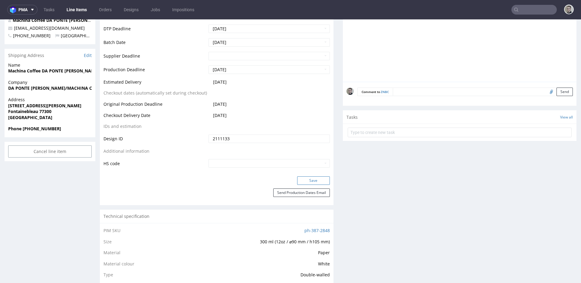
click at [319, 179] on button "Save" at bounding box center [313, 180] width 33 height 8
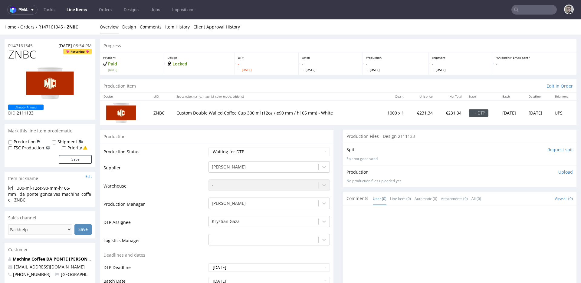
click at [550, 151] on input "Request spit" at bounding box center [560, 150] width 25 height 6
drag, startPoint x: 344, startPoint y: 143, endPoint x: 450, endPoint y: 145, distance: 106.0
click at [450, 145] on div "Spit Spit requested Generating spit..." at bounding box center [460, 154] width 234 height 22
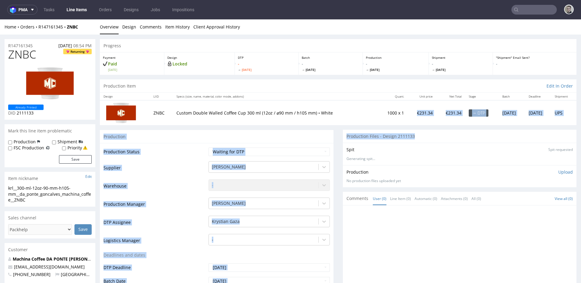
drag, startPoint x: 361, startPoint y: 123, endPoint x: 284, endPoint y: 117, distance: 76.9
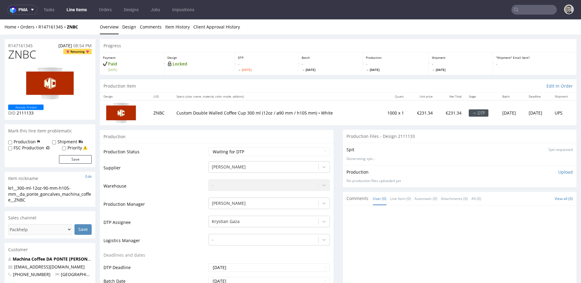
click at [373, 143] on div "Spit Spit requested Generating spit..." at bounding box center [460, 154] width 234 height 22
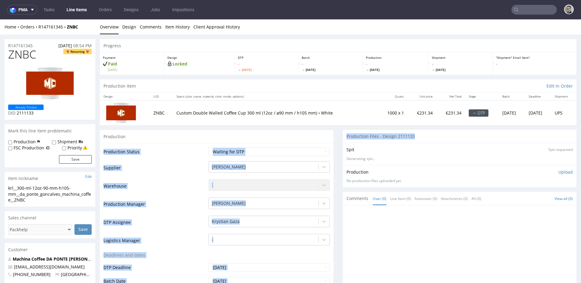
drag, startPoint x: 403, startPoint y: 137, endPoint x: 443, endPoint y: 137, distance: 39.7
click at [443, 137] on div "Production Files - Design 2111133" at bounding box center [460, 136] width 234 height 13
drag, startPoint x: 442, startPoint y: 137, endPoint x: 235, endPoint y: 123, distance: 207.6
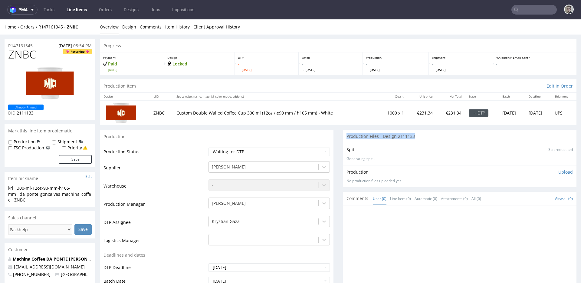
drag, startPoint x: 337, startPoint y: 135, endPoint x: 415, endPoint y: 137, distance: 77.5
click at [415, 137] on div "Production Files - Design 2111133" at bounding box center [460, 136] width 234 height 13
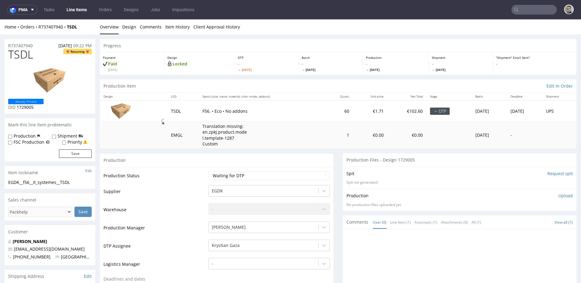
click at [553, 174] on input "Request spit" at bounding box center [560, 173] width 25 height 6
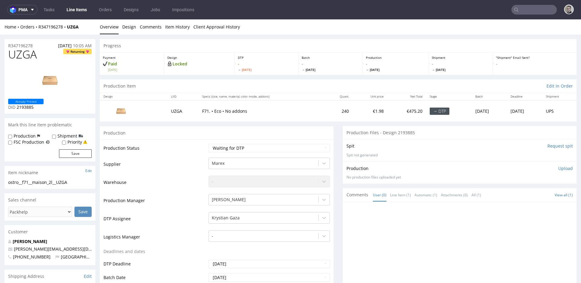
click at [551, 144] on input "Request spit" at bounding box center [560, 146] width 25 height 6
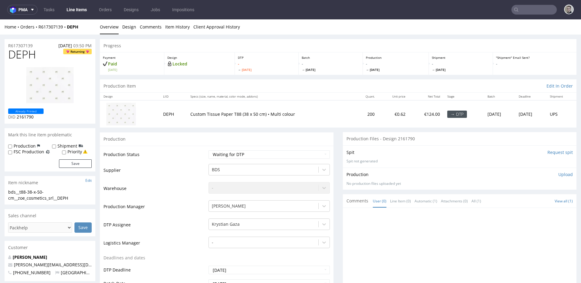
click at [550, 153] on input "Request spit" at bounding box center [560, 152] width 25 height 6
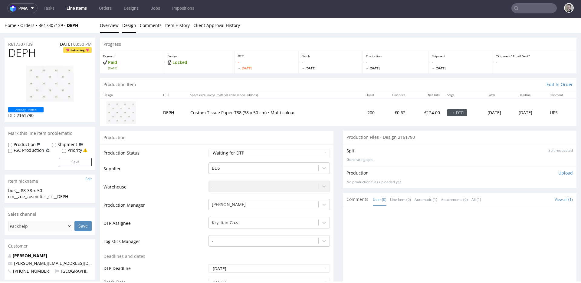
click at [126, 27] on link "Design" at bounding box center [129, 25] width 14 height 15
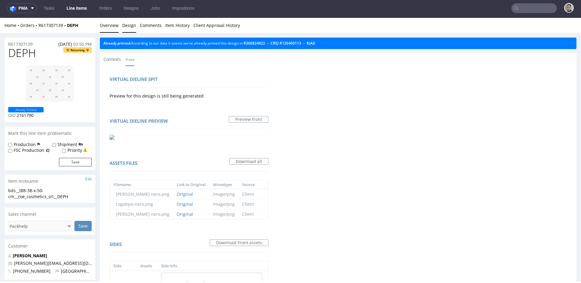
drag, startPoint x: 112, startPoint y: 26, endPoint x: 279, endPoint y: 18, distance: 167.3
click at [112, 26] on link "Overview" at bounding box center [109, 25] width 19 height 15
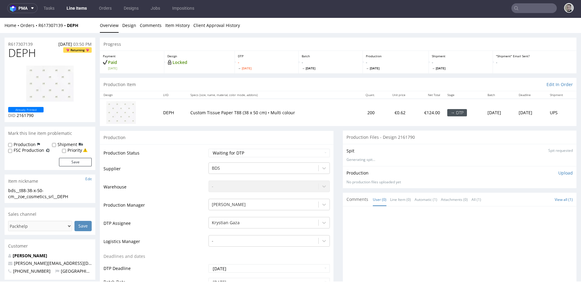
click at [44, 198] on div "bds__t88-38-x-50-cm__zoe_cosmetics_srl__DEPH" at bounding box center [50, 193] width 84 height 12
copy div "bds__t88-38-x-50-cm__zoe_cosmetics_srl__DEPH Update"
drag, startPoint x: 41, startPoint y: 44, endPoint x: 0, endPoint y: 41, distance: 40.6
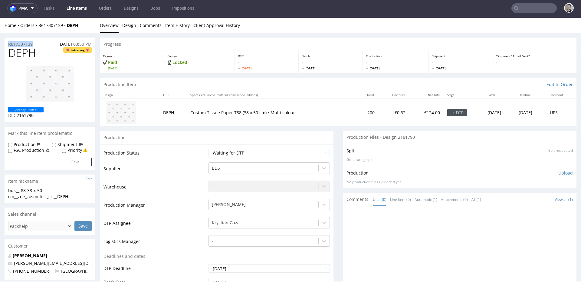
copy p "R617307139"
click at [23, 54] on span "DEPH" at bounding box center [22, 53] width 28 height 12
copy span "DEPH"
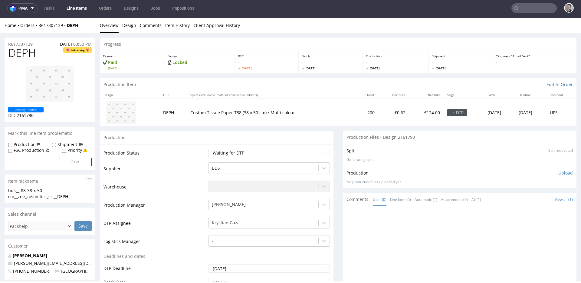
click at [560, 173] on p "Upload" at bounding box center [566, 173] width 15 height 6
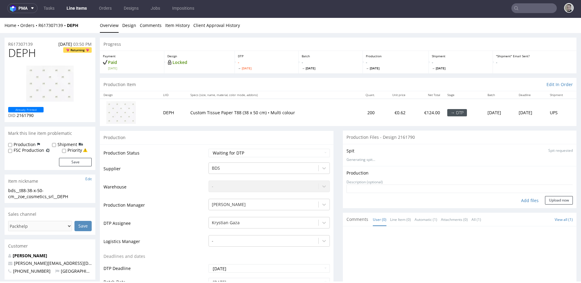
click at [526, 198] on div "Add files" at bounding box center [530, 200] width 30 height 9
type input "C:\fakepath\bds__t88-38-x-50-cm__zoe_cosmetics_srl__DEPH__d2161790__oR617307139…"
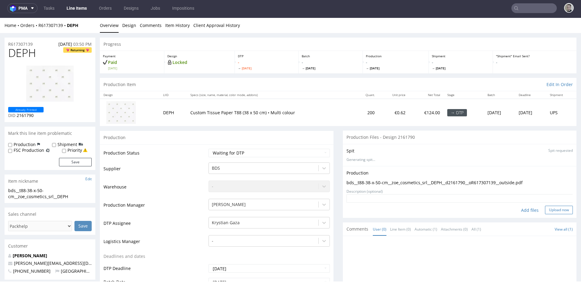
click at [547, 211] on button "Upload now" at bounding box center [559, 210] width 28 height 8
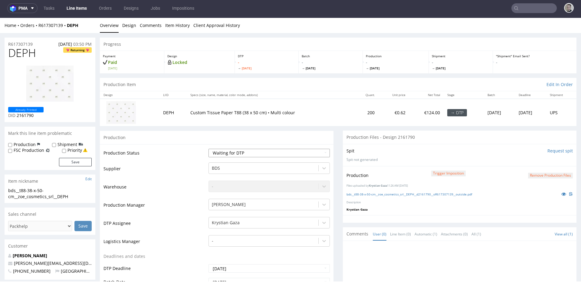
click at [249, 153] on select "Waiting for Artwork Waiting for Diecut Waiting for Mockup Waiting for DTP Waiti…" at bounding box center [269, 153] width 121 height 8
click at [209, 149] on select "Waiting for Artwork Waiting for Diecut Waiting for Mockup Waiting for DTP Waiti…" at bounding box center [269, 153] width 121 height 8
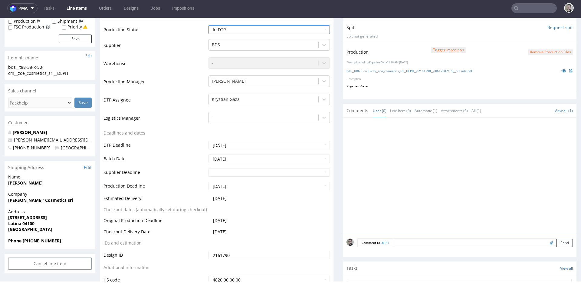
scroll to position [277, 0]
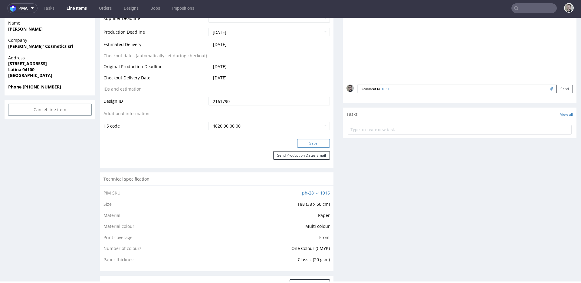
click at [316, 147] on button "Save" at bounding box center [313, 143] width 33 height 8
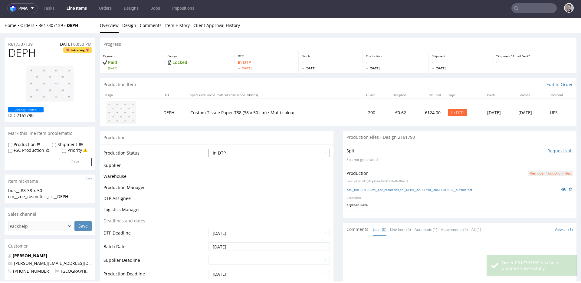
scroll to position [0, 0]
click at [311, 151] on select "Waiting for Artwork Waiting for Diecut Waiting for Mockup Waiting for DTP Waiti…" at bounding box center [269, 153] width 121 height 8
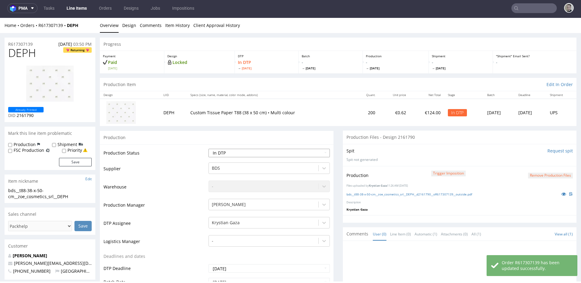
select select "dtp_production_ready"
click at [209, 149] on select "Waiting for Artwork Waiting for Diecut Waiting for Mockup Waiting for DTP Waiti…" at bounding box center [269, 153] width 121 height 8
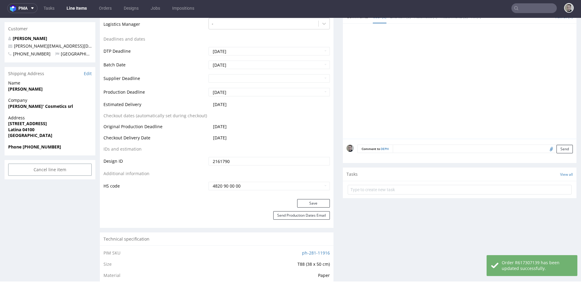
scroll to position [274, 0]
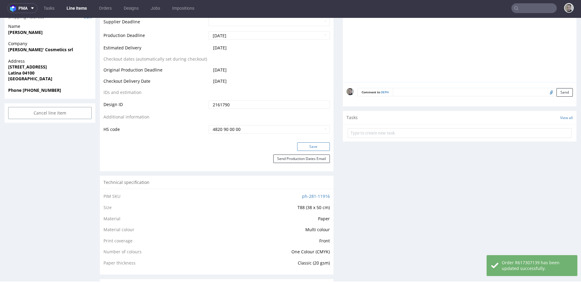
click at [322, 148] on button "Save" at bounding box center [313, 146] width 33 height 8
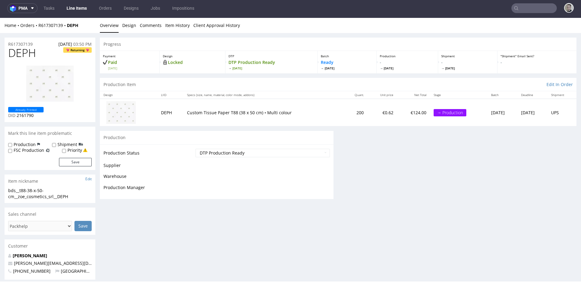
scroll to position [0, 0]
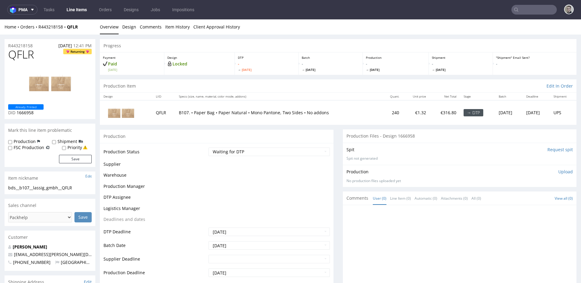
click at [548, 149] on input "Request spit" at bounding box center [560, 150] width 25 height 6
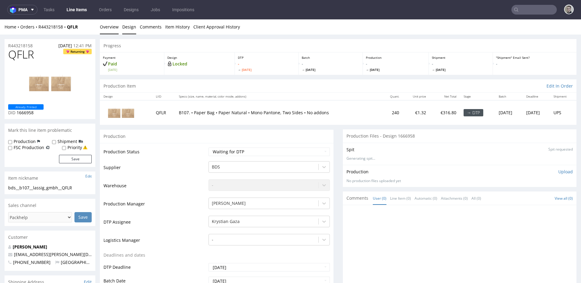
click at [135, 28] on link "Design" at bounding box center [129, 26] width 14 height 15
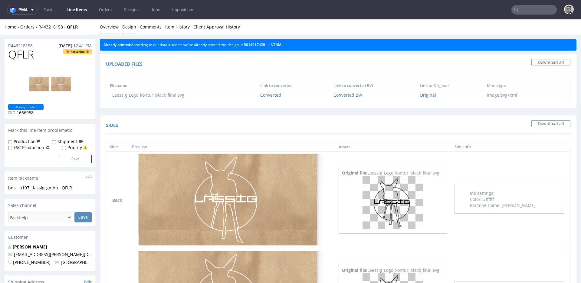
click at [114, 31] on link "Overview" at bounding box center [109, 26] width 19 height 15
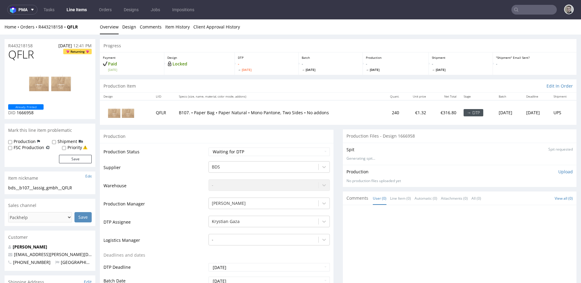
click at [34, 185] on div "bds__b107__lassig_gmbh__QFLR" at bounding box center [50, 188] width 84 height 6
copy div "bds__b107__lassig_gmbh__QFLR Update"
click at [35, 46] on div "R443218158 04.09.2025 12:41 PM" at bounding box center [50, 44] width 91 height 10
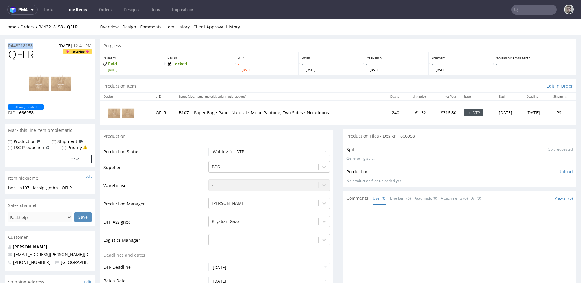
drag, startPoint x: 35, startPoint y: 46, endPoint x: 0, endPoint y: 47, distance: 35.4
copy p "R443218158"
click at [20, 53] on span "QFLR" at bounding box center [21, 54] width 26 height 12
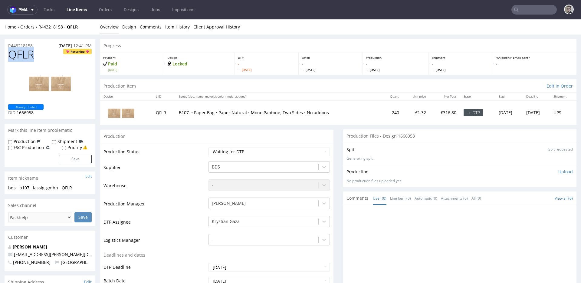
copy span "QFLR"
click at [559, 171] on p "Upload" at bounding box center [566, 172] width 15 height 6
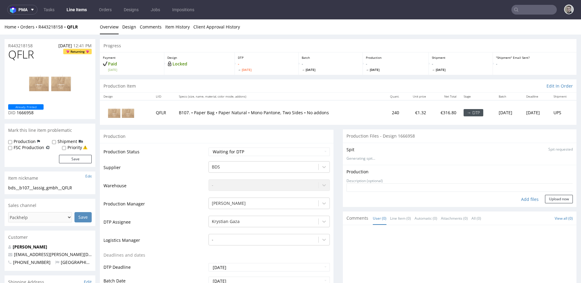
click at [526, 199] on div "Add files" at bounding box center [530, 199] width 30 height 9
type input "C:\fakepath\bds__b107__lassig_gmbh__QFLR__d1666958__o R443218158__v7.pdf"
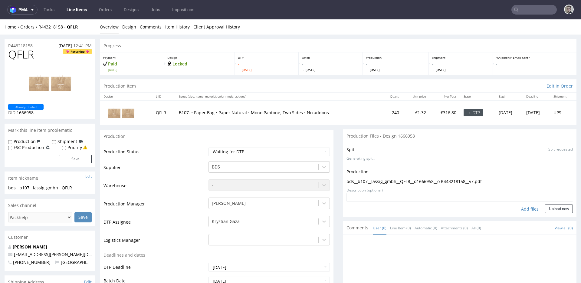
click at [547, 201] on form "Add files Upload now" at bounding box center [460, 203] width 226 height 20
click at [550, 205] on button "Upload now" at bounding box center [559, 208] width 28 height 8
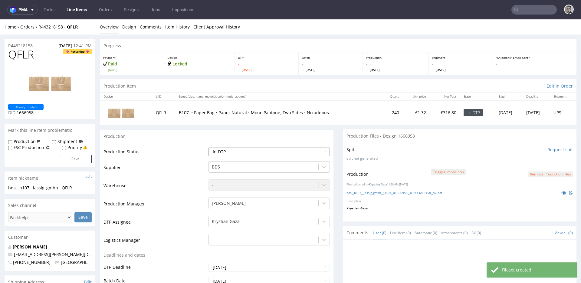
click at [209, 147] on select "Waiting for Artwork Waiting for Diecut Waiting for Mockup Waiting for DTP Waiti…" at bounding box center [269, 151] width 121 height 8
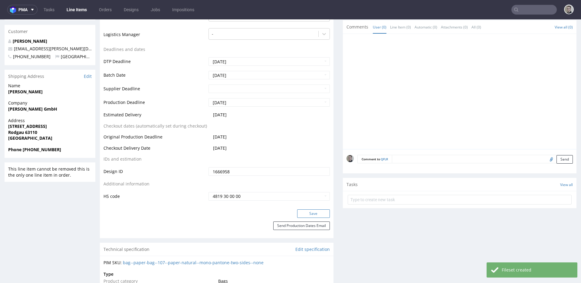
click at [323, 212] on button "Save" at bounding box center [313, 213] width 33 height 8
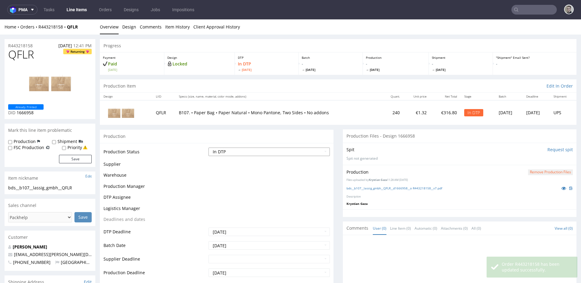
click at [273, 153] on select "Waiting for Artwork Waiting for Diecut Waiting for Mockup Waiting for DTP Waiti…" at bounding box center [269, 151] width 121 height 8
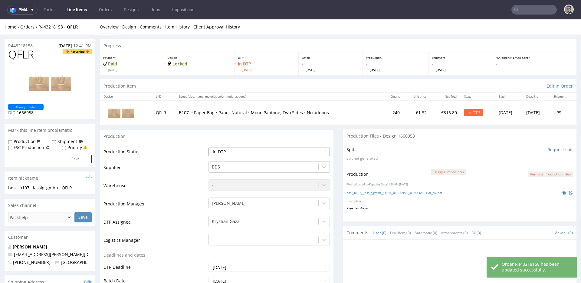
select select "dtp_production_ready"
click at [209, 147] on select "Waiting for Artwork Waiting for Diecut Waiting for Mockup Waiting for DTP Waiti…" at bounding box center [269, 151] width 121 height 8
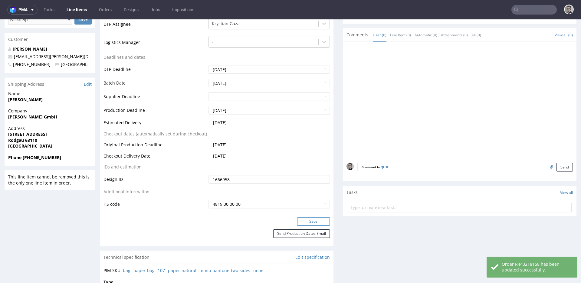
click at [316, 220] on button "Save" at bounding box center [313, 221] width 33 height 8
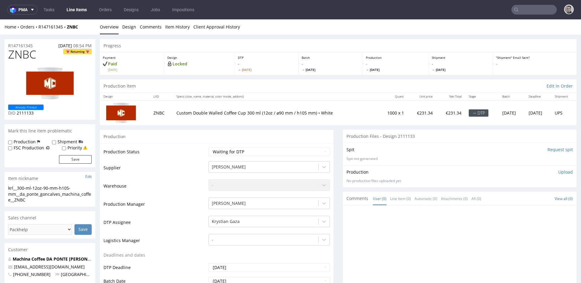
click at [548, 148] on input "Request spit" at bounding box center [560, 150] width 25 height 6
click at [128, 28] on link "Design" at bounding box center [129, 26] width 14 height 15
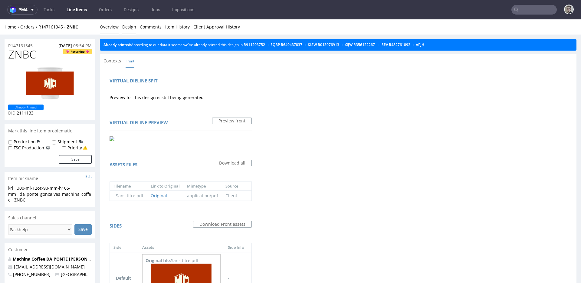
click at [111, 26] on link "Overview" at bounding box center [109, 26] width 19 height 15
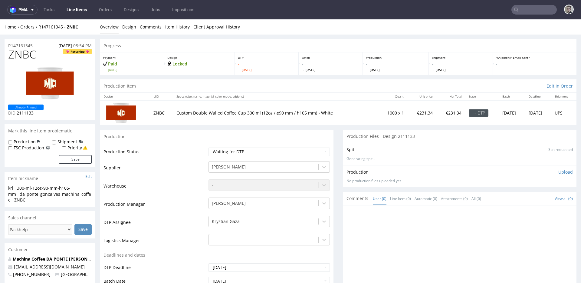
click at [39, 193] on div "krl__300-ml-12oz-90-mm-h105-mm__da_ponte_goncalves_machina_coffee__ZNBC" at bounding box center [50, 194] width 84 height 18
copy div "krl__300-ml-12oz-90-mm-h105-mm__da_ponte_goncalves_machina_coffee__ZNBC Update"
click at [559, 172] on p "Upload" at bounding box center [566, 172] width 15 height 6
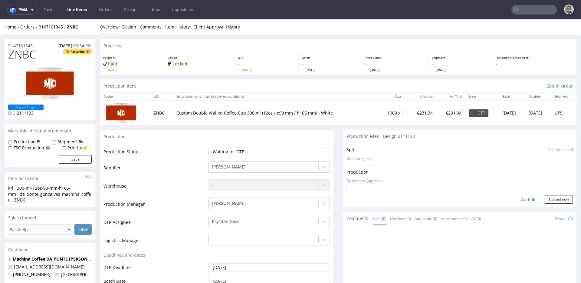
click at [525, 199] on div "Add files" at bounding box center [530, 199] width 30 height 9
type input "C:\fakepath\krl__300-ml-12oz-90-mm-h105-mm__da_ponte_goncalves_machina_coffee__…"
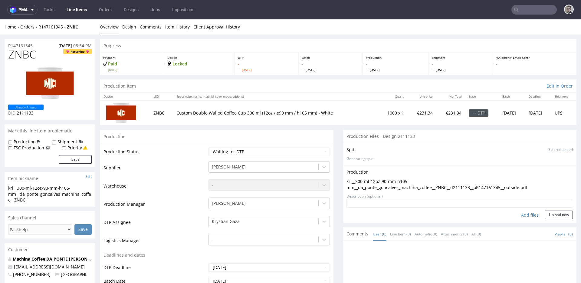
click at [550, 208] on form "Add files Upload now" at bounding box center [460, 209] width 226 height 20
click at [552, 213] on button "Upload now" at bounding box center [559, 214] width 28 height 8
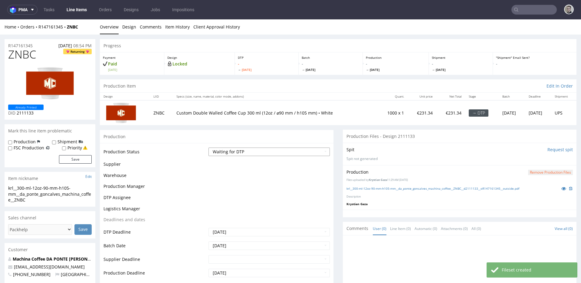
click at [247, 153] on select "Waiting for Artwork Waiting for Diecut Waiting for Mockup Waiting for DTP Waiti…" at bounding box center [269, 151] width 121 height 8
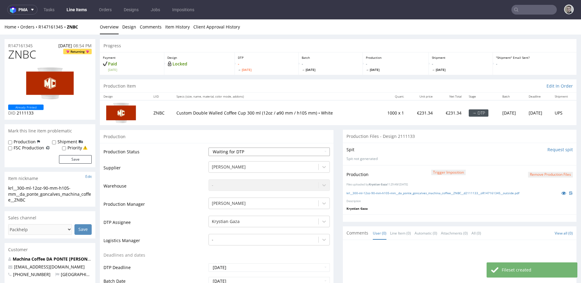
select select "dtp_in_process"
click at [209, 147] on select "Waiting for Artwork Waiting for Diecut Waiting for Mockup Waiting for DTP Waiti…" at bounding box center [269, 151] width 121 height 8
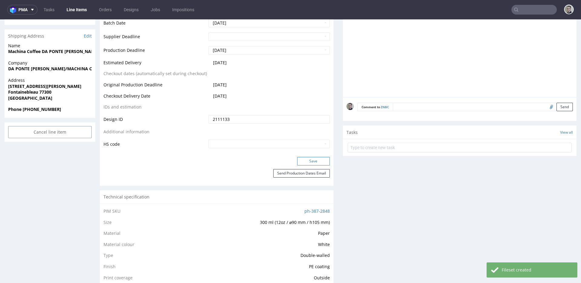
click at [316, 159] on button "Save" at bounding box center [313, 161] width 33 height 8
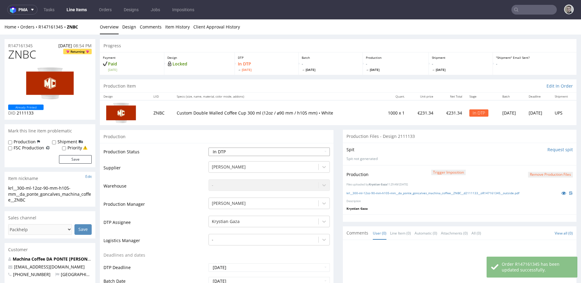
click at [283, 152] on select "Waiting for Artwork Waiting for Diecut Waiting for Mockup Waiting for DTP Waiti…" at bounding box center [269, 151] width 121 height 8
select select "dtp_production_ready"
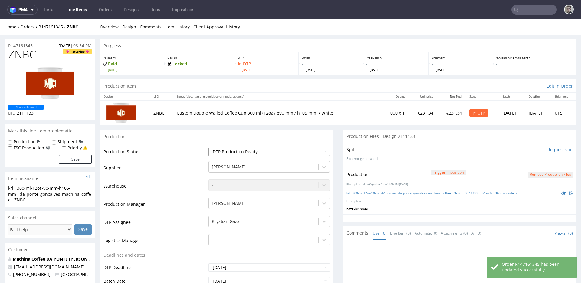
click at [209, 147] on select "Waiting for Artwork Waiting for Diecut Waiting for Mockup Waiting for DTP Waiti…" at bounding box center [269, 151] width 121 height 8
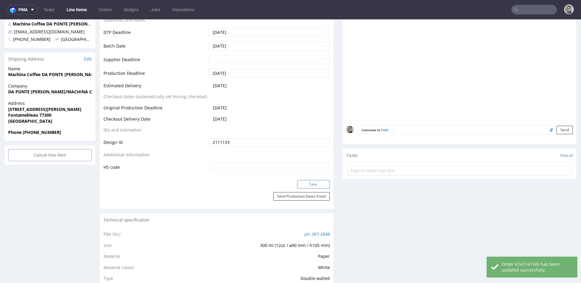
click at [316, 185] on button "Save" at bounding box center [313, 184] width 33 height 8
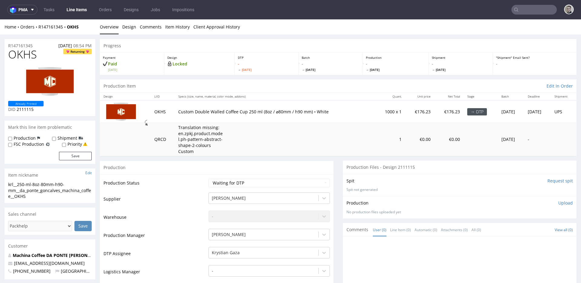
click at [548, 181] on input "Request spit" at bounding box center [560, 181] width 25 height 6
click at [128, 30] on link "Design" at bounding box center [129, 26] width 14 height 15
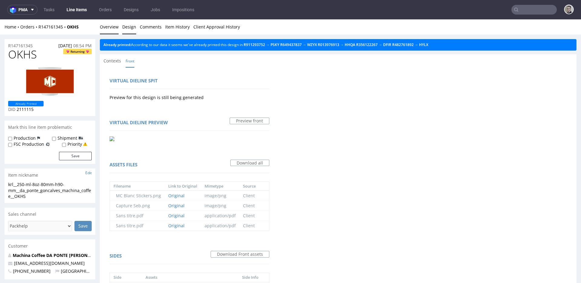
click at [110, 26] on link "Overview" at bounding box center [109, 26] width 19 height 15
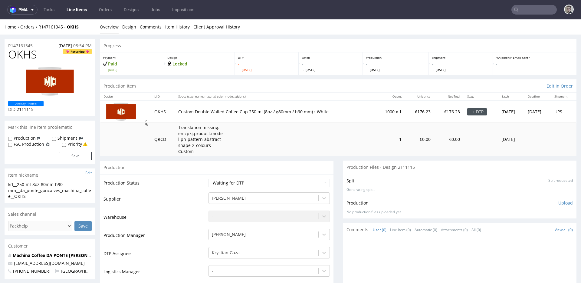
click at [42, 193] on div "krl__250-ml-8oz-80mm-h90-mm__da_ponte_goncalves_machina_coffee__OKHS" at bounding box center [50, 190] width 84 height 18
copy div "krl__250-ml-8oz-80mm-h90-mm__da_ponte_goncalves_machina_coffee__OKHS Update"
drag, startPoint x: 34, startPoint y: 45, endPoint x: 0, endPoint y: 42, distance: 34.3
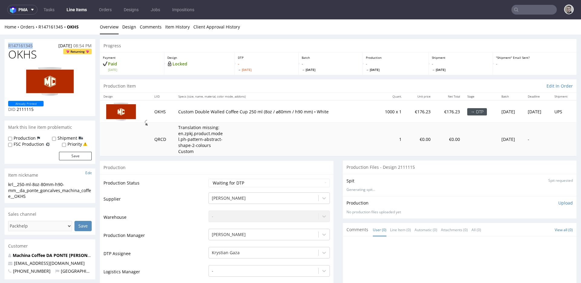
copy p "R147161345"
click at [559, 204] on p "Upload" at bounding box center [566, 203] width 15 height 6
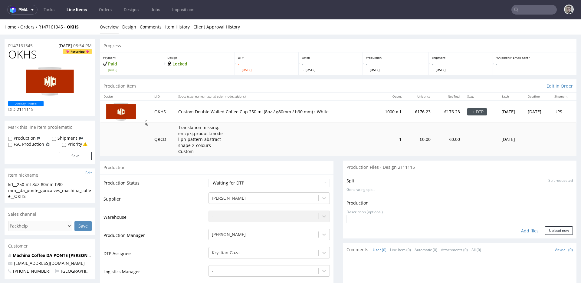
click at [530, 229] on div "Add files" at bounding box center [530, 230] width 30 height 9
type input "C:\fakepath\krl__250-ml-8oz-80mm-h90-mm__da_ponte_goncalves_machina_coffee__OKH…"
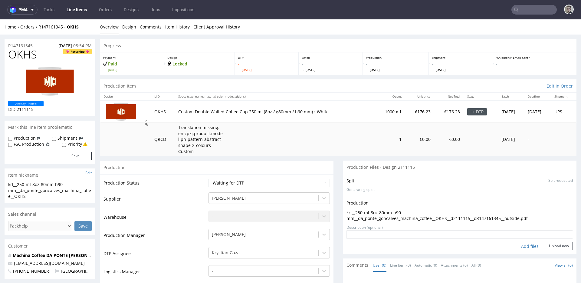
click at [554, 237] on textarea at bounding box center [460, 234] width 226 height 8
click at [556, 241] on form "Add files Upload now" at bounding box center [460, 240] width 226 height 20
click at [555, 244] on button "Upload now" at bounding box center [559, 246] width 28 height 8
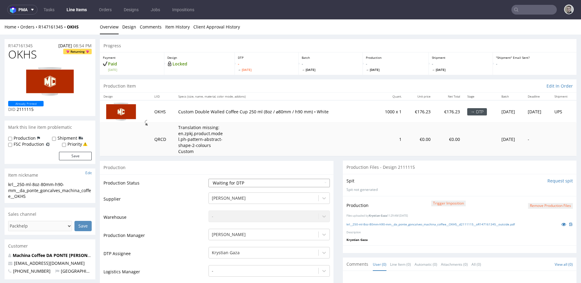
drag, startPoint x: 256, startPoint y: 174, endPoint x: 253, endPoint y: 180, distance: 7.4
click at [256, 174] on div "Production" at bounding box center [217, 167] width 234 height 14
click at [254, 180] on select "Waiting for Artwork Waiting for Diecut Waiting for Mockup Waiting for DTP Waiti…" at bounding box center [269, 183] width 121 height 8
click at [209, 179] on select "Waiting for Artwork Waiting for Diecut Waiting for Mockup Waiting for DTP Waiti…" at bounding box center [269, 183] width 121 height 8
click at [243, 180] on select "Waiting for Artwork Waiting for Diecut Waiting for Mockup Waiting for DTP Waiti…" at bounding box center [269, 183] width 121 height 8
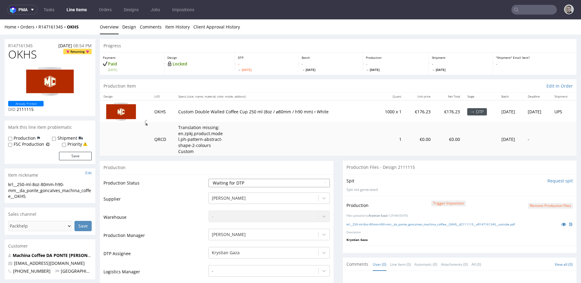
select select "dtp_in_process"
click at [209, 179] on select "Waiting for Artwork Waiting for Diecut Waiting for Mockup Waiting for DTP Waiti…" at bounding box center [269, 183] width 121 height 8
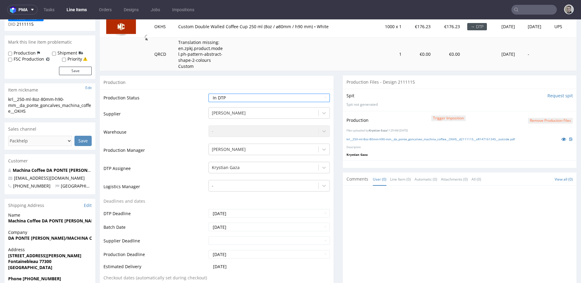
scroll to position [191, 0]
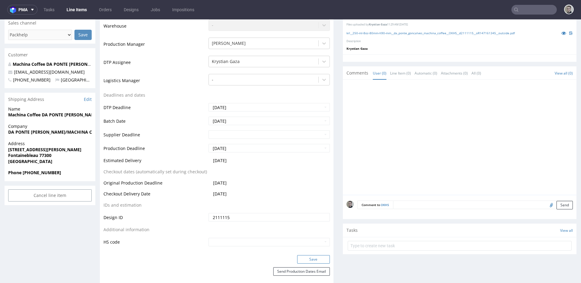
click at [319, 258] on button "Save" at bounding box center [313, 259] width 33 height 8
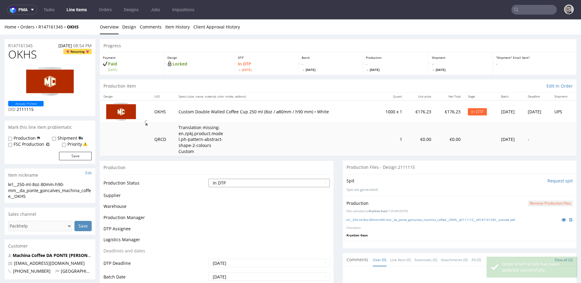
scroll to position [0, 0]
click at [263, 181] on select "Waiting for Artwork Waiting for Diecut Waiting for Mockup Waiting for DTP Waiti…" at bounding box center [269, 183] width 121 height 8
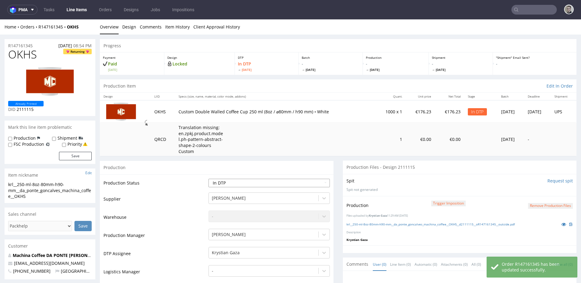
select select "dtp_production_ready"
click at [209, 179] on select "Waiting for Artwork Waiting for Diecut Waiting for Mockup Waiting for DTP Waiti…" at bounding box center [269, 183] width 121 height 8
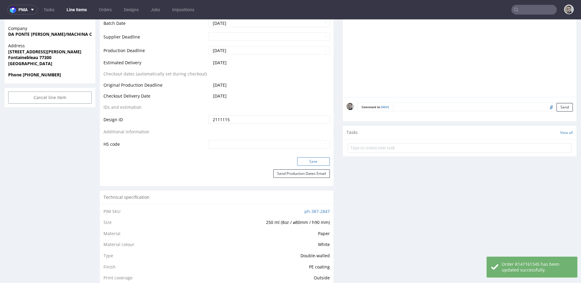
click at [317, 158] on button "Save" at bounding box center [313, 161] width 33 height 8
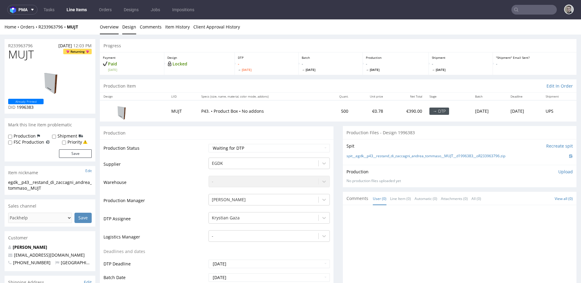
click at [128, 26] on link "Design" at bounding box center [129, 26] width 14 height 15
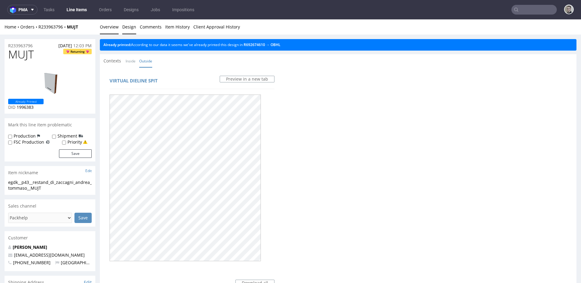
click at [108, 28] on link "Overview" at bounding box center [109, 26] width 19 height 15
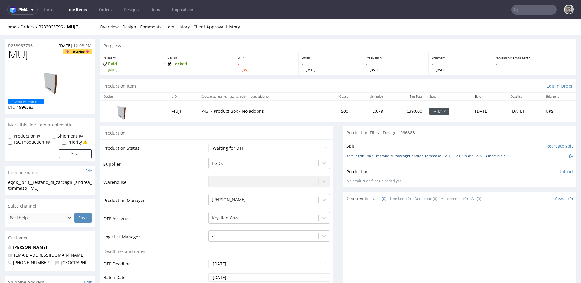
click at [387, 156] on link "spit__egdk__p43__restand_di_zaccagni_andrea_tommaso__MUJT__d1996383__oR23396379…" at bounding box center [426, 156] width 159 height 5
click at [559, 172] on p "Upload" at bounding box center [566, 172] width 15 height 6
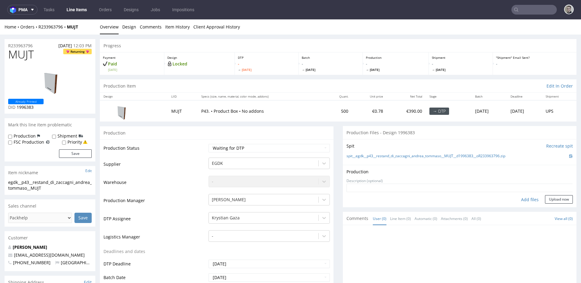
click at [517, 198] on div "Add files" at bounding box center [530, 199] width 30 height 9
type input "C:\fakepath\egdk__p43__restand_di_zaccagni_andrea_tommaso__MUJT__d1996383__oR23…"
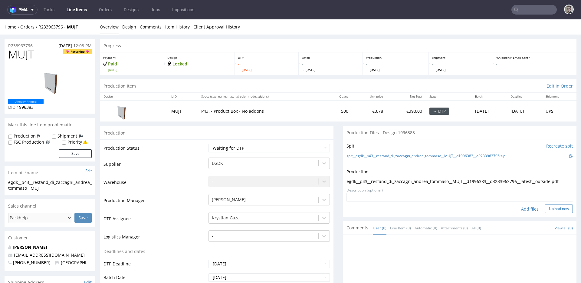
click at [550, 207] on button "Upload now" at bounding box center [559, 208] width 28 height 8
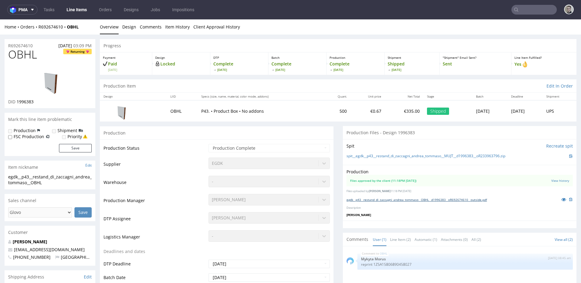
click at [410, 198] on link "egdk__p43__restand_di_zaccagni_andrea_tommaso__OBHL__d1996383__oR692674610__out…" at bounding box center [417, 199] width 140 height 4
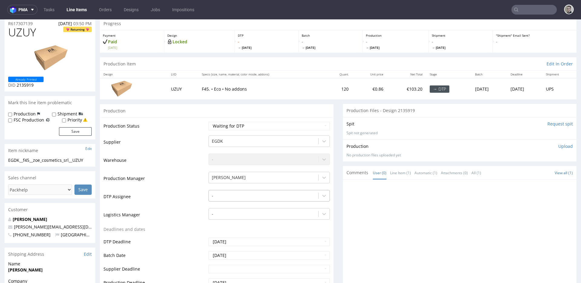
click at [239, 198] on div "-" at bounding box center [269, 194] width 121 height 8
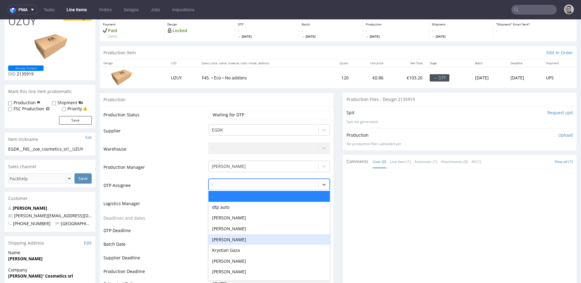
click at [239, 248] on div "Krystian Gaza" at bounding box center [269, 250] width 121 height 11
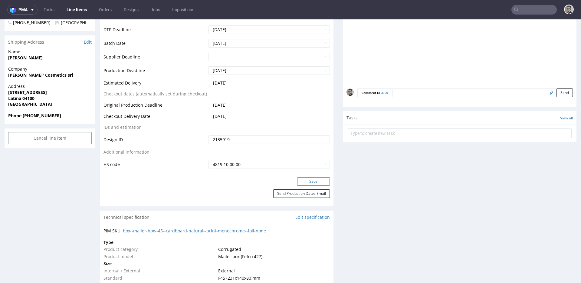
click at [318, 178] on button "Save" at bounding box center [313, 181] width 33 height 8
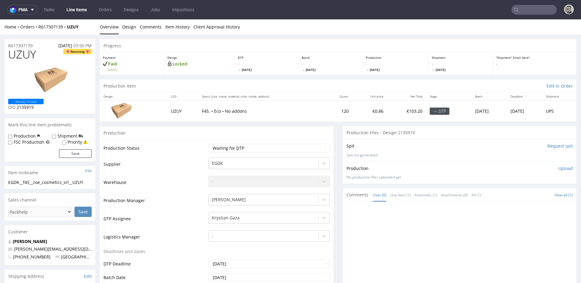
click at [556, 147] on input "Request spit" at bounding box center [560, 146] width 25 height 6
click at [332, 104] on td "120" at bounding box center [339, 110] width 28 height 21
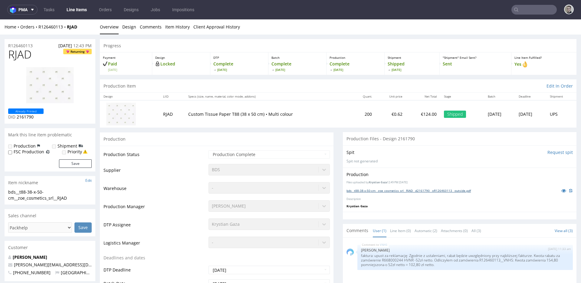
click at [412, 192] on link "bds__t88-38-x-50-cm__zoe_cosmetics_srl__RJAD__d2161790__oR126460113__outside.pdf" at bounding box center [409, 190] width 124 height 4
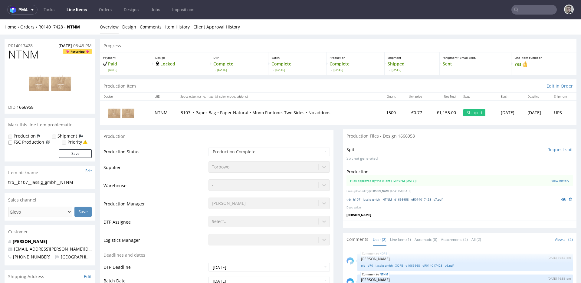
click at [412, 200] on link "trb__b107__lassig_gmbh__NTNM__d1666958__oR014017428__v7.pdf" at bounding box center [395, 199] width 96 height 4
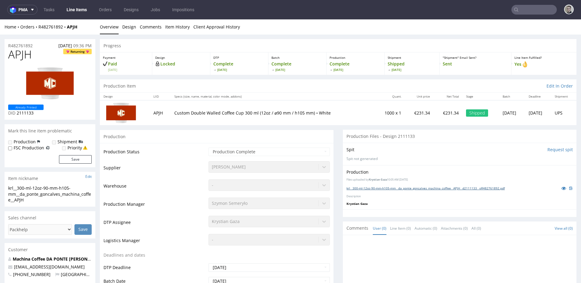
click at [384, 189] on link "krl__300-ml-12oz-90-mm-h105-mm__da_ponte_goncalves_machina_coffee__APJH__d21111…" at bounding box center [426, 188] width 158 height 4
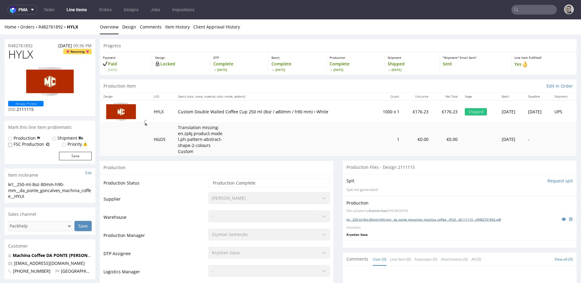
click at [406, 218] on link "krl__250-ml-8oz-80mm-h90-mm__da_ponte_goncalves_machina_coffee__HYLX__d2111115_…" at bounding box center [424, 219] width 154 height 4
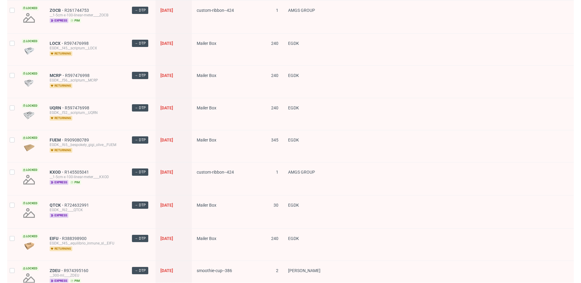
scroll to position [834, 0]
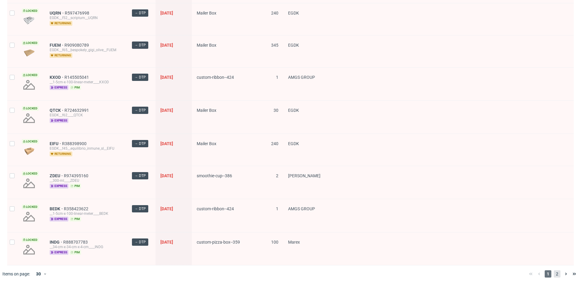
click at [553, 267] on div "1 2" at bounding box center [552, 273] width 57 height 17
click at [554, 270] on span "2" at bounding box center [557, 273] width 7 height 7
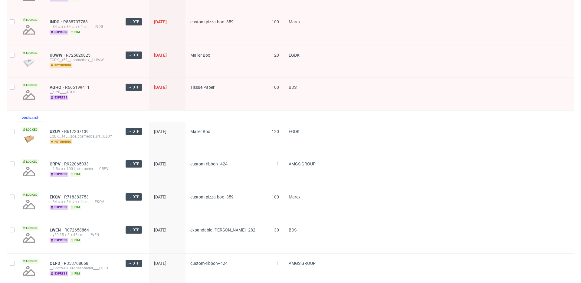
scroll to position [527, 0]
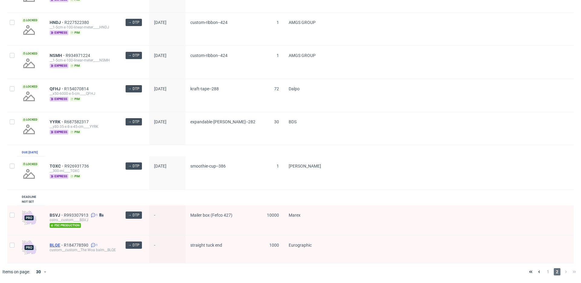
click at [55, 244] on span "BLQE" at bounding box center [57, 245] width 14 height 5
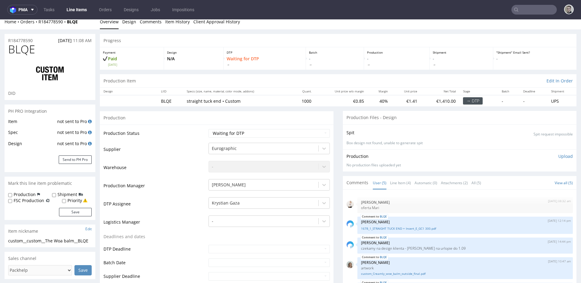
scroll to position [90, 0]
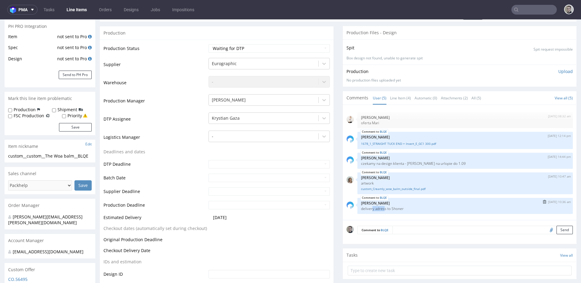
drag, startPoint x: 369, startPoint y: 207, endPoint x: 530, endPoint y: 212, distance: 161.5
click at [467, 209] on p "delivery adress to Shoner" at bounding box center [465, 208] width 208 height 5
click at [498, 204] on p "[PERSON_NAME]" at bounding box center [465, 203] width 208 height 5
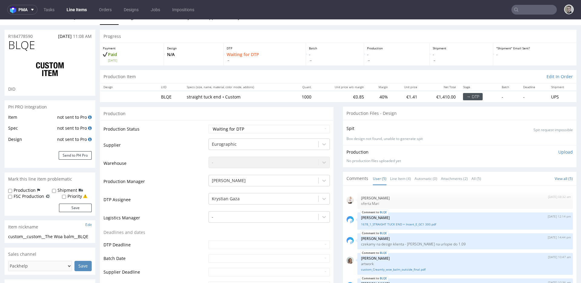
scroll to position [0, 0]
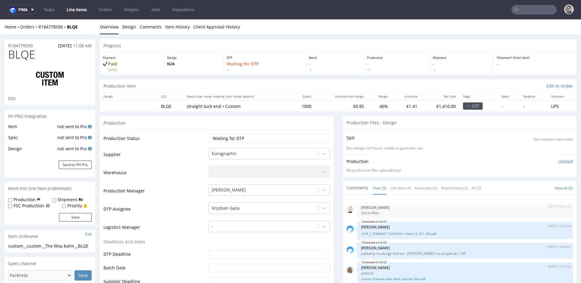
click at [244, 145] on td "Waiting for Artwork Waiting for Diecut Waiting for Mockup Waiting for DTP Waiti…" at bounding box center [268, 141] width 123 height 14
click at [249, 137] on select "Waiting for Artwork Waiting for Diecut Waiting for Mockup Waiting for DTP Waiti…" at bounding box center [269, 138] width 121 height 8
click at [209, 134] on select "Waiting for Artwork Waiting for Diecut Waiting for Mockup Waiting for DTP Waiti…" at bounding box center [269, 138] width 121 height 8
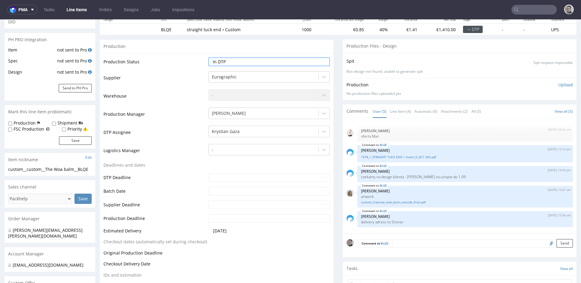
scroll to position [196, 0]
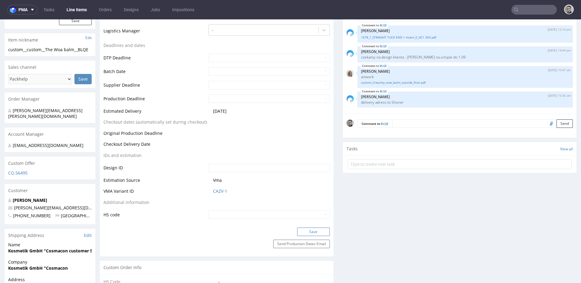
click at [315, 228] on button "Save" at bounding box center [313, 231] width 33 height 8
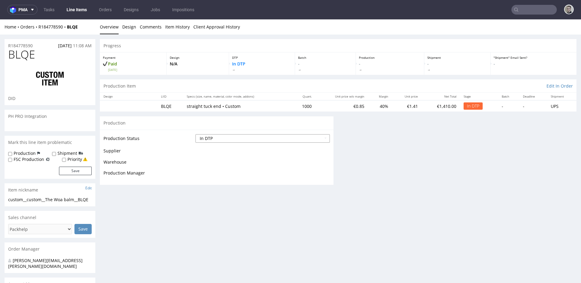
scroll to position [0, 0]
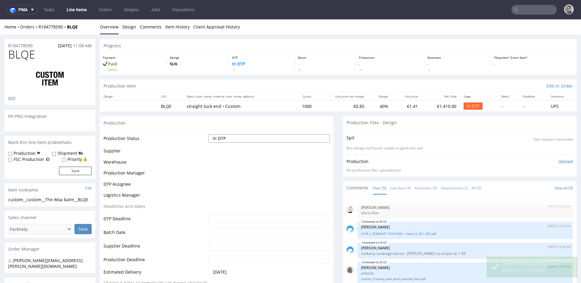
click at [302, 138] on select "Waiting for Artwork Waiting for Diecut Waiting for Mockup Waiting for DTP Waiti…" at bounding box center [269, 138] width 121 height 8
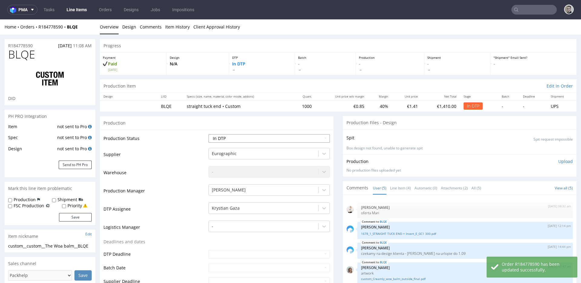
select select "dtp_ca_needed"
click at [209, 134] on select "Waiting for Artwork Waiting for Diecut Waiting for Mockup Waiting for DTP Waiti…" at bounding box center [269, 138] width 121 height 8
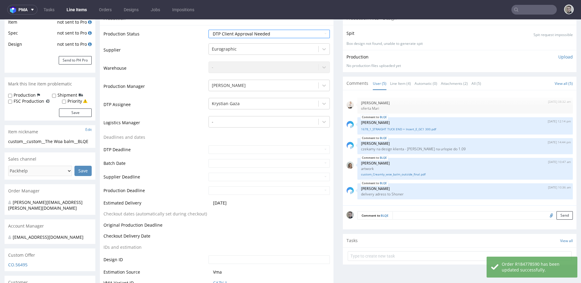
scroll to position [200, 0]
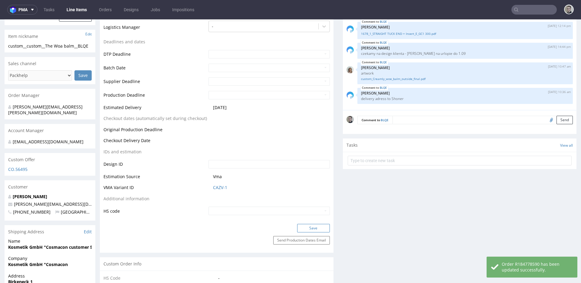
click at [317, 226] on button "Save" at bounding box center [313, 228] width 33 height 8
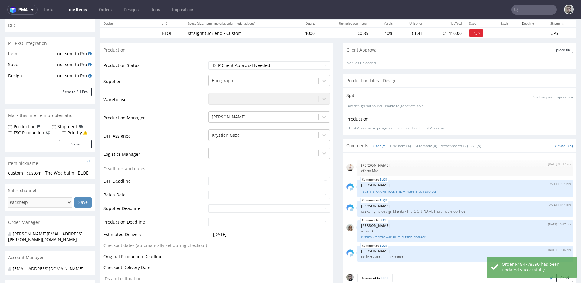
scroll to position [0, 0]
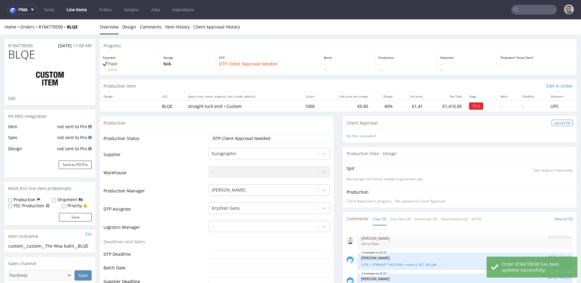
click at [552, 125] on div "Upload file" at bounding box center [562, 123] width 21 height 6
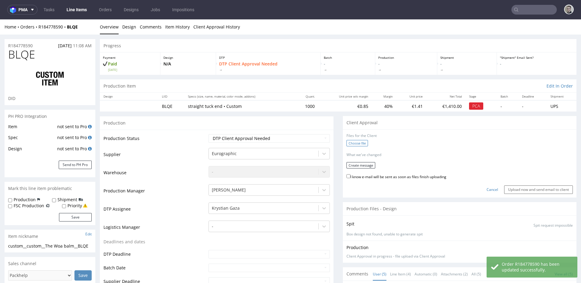
click at [351, 142] on label "Choose file" at bounding box center [357, 143] width 21 height 6
click at [0, 19] on input "Choose file" at bounding box center [0, 19] width 0 height 0
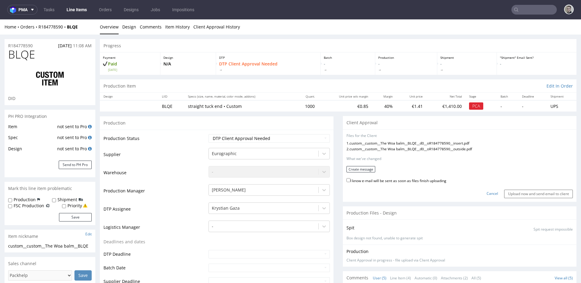
click at [362, 166] on form "Files for the Client 1 . custom__custom__The Woa balm__BLQE__d0__oR184778590__i…" at bounding box center [460, 165] width 226 height 65
click at [349, 170] on button "Create message" at bounding box center [361, 169] width 29 height 6
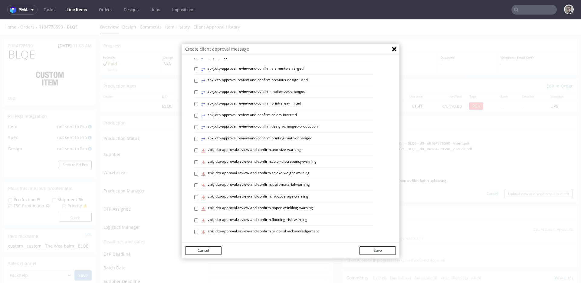
scroll to position [246, 0]
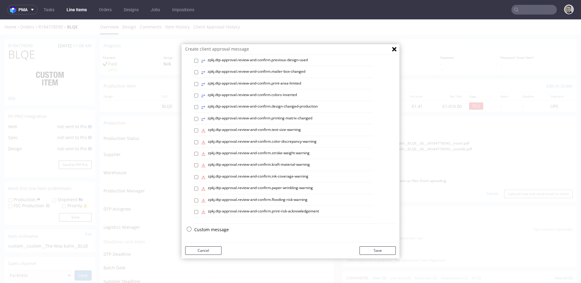
click at [218, 230] on p "Custom message" at bounding box center [295, 229] width 202 height 6
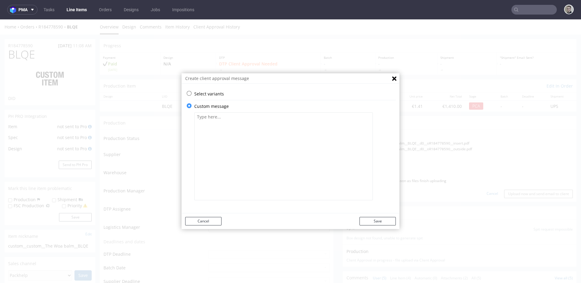
click at [304, 160] on textarea at bounding box center [283, 156] width 179 height 88
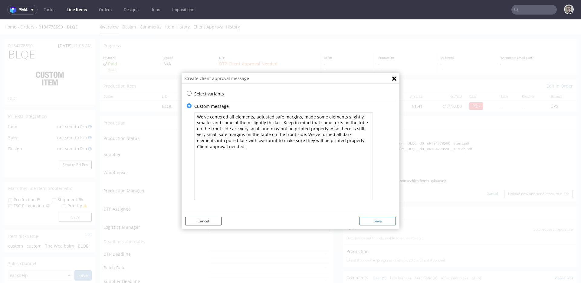
type textarea "We've centered all elements, adjusted safe margins, made some elements slightly…"
click at [375, 220] on button "Save" at bounding box center [378, 221] width 36 height 8
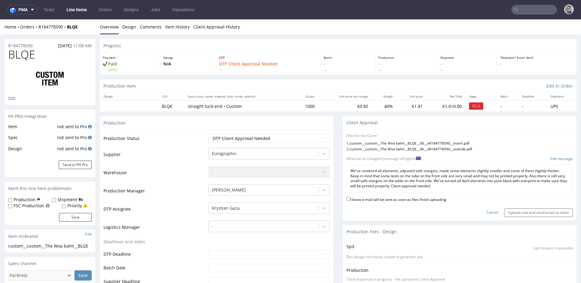
click at [430, 196] on label "I know e-mail will be sent as soon as files finish uploading" at bounding box center [397, 199] width 100 height 7
click at [351, 197] on input "I know e-mail will be sent as soon as files finish uploading" at bounding box center [349, 199] width 4 height 4
click at [432, 198] on label "I know e-mail will be sent as soon as files finish uploading" at bounding box center [397, 199] width 100 height 7
click at [351, 198] on input "I know e-mail will be sent as soon as files finish uploading" at bounding box center [349, 199] width 4 height 4
drag, startPoint x: 419, startPoint y: 200, endPoint x: 460, endPoint y: 208, distance: 42.0
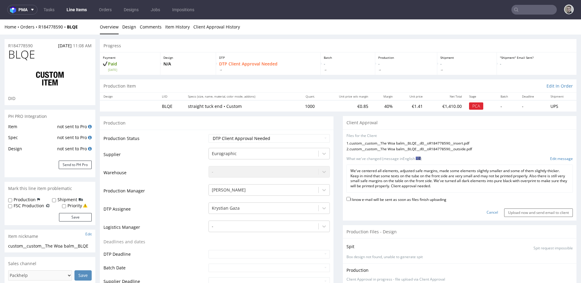
click at [419, 200] on label "I know e-mail will be sent as soon as files finish uploading" at bounding box center [397, 199] width 100 height 7
click at [351, 200] on input "I know e-mail will be sent as soon as files finish uploading" at bounding box center [349, 199] width 4 height 4
checkbox input "true"
click at [512, 213] on input "Upload now and send email to client" at bounding box center [538, 212] width 69 height 8
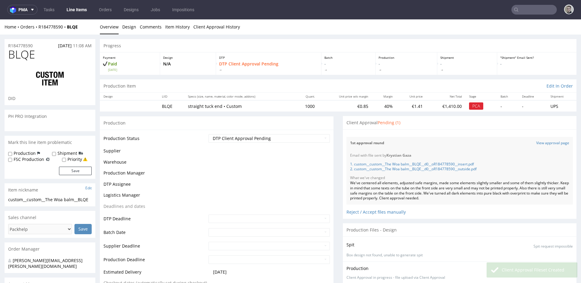
click at [21, 52] on span "BLQE" at bounding box center [21, 54] width 27 height 12
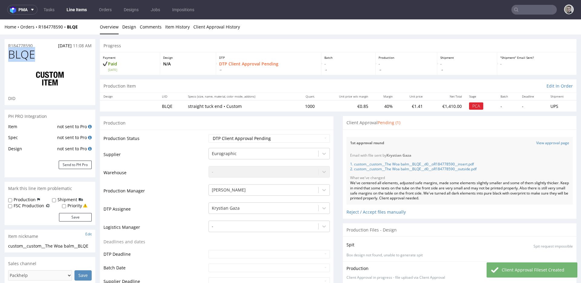
click at [21, 52] on span "BLQE" at bounding box center [21, 54] width 27 height 12
copy span "BLQE"
